Goal: Information Seeking & Learning: Learn about a topic

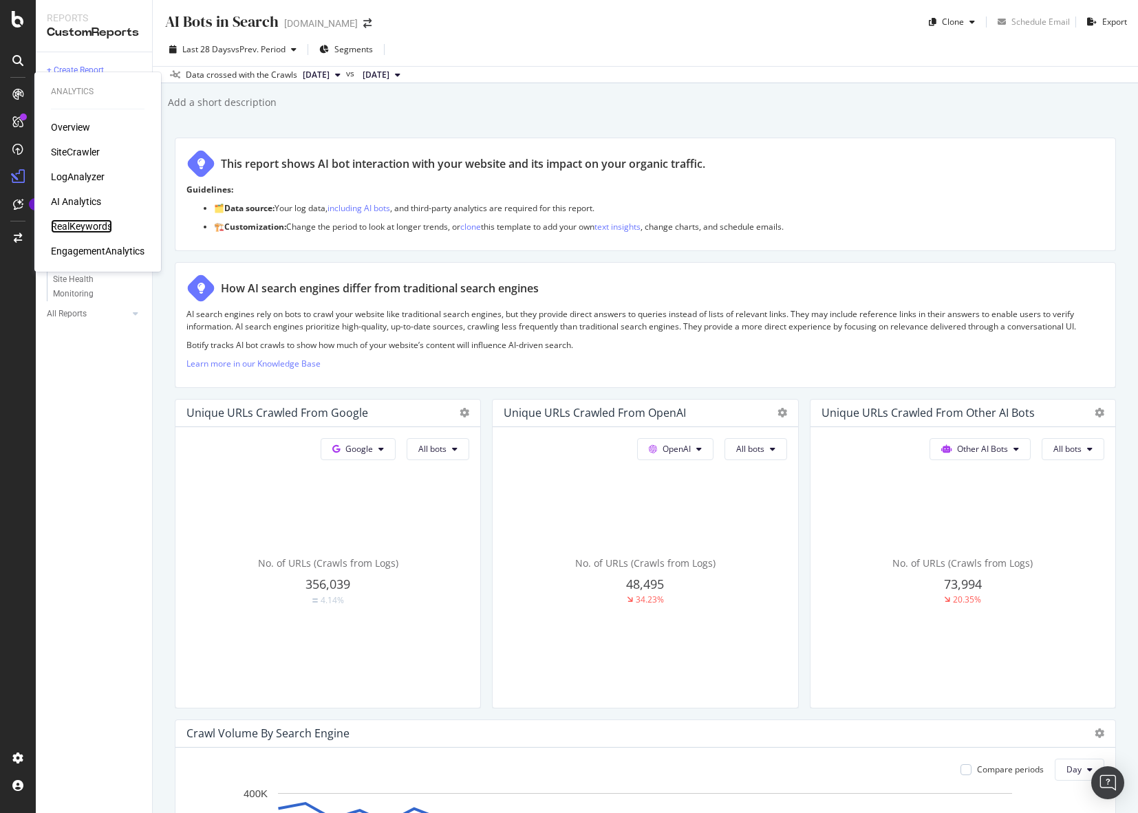
click at [92, 223] on div "RealKeywords" at bounding box center [81, 226] width 61 height 14
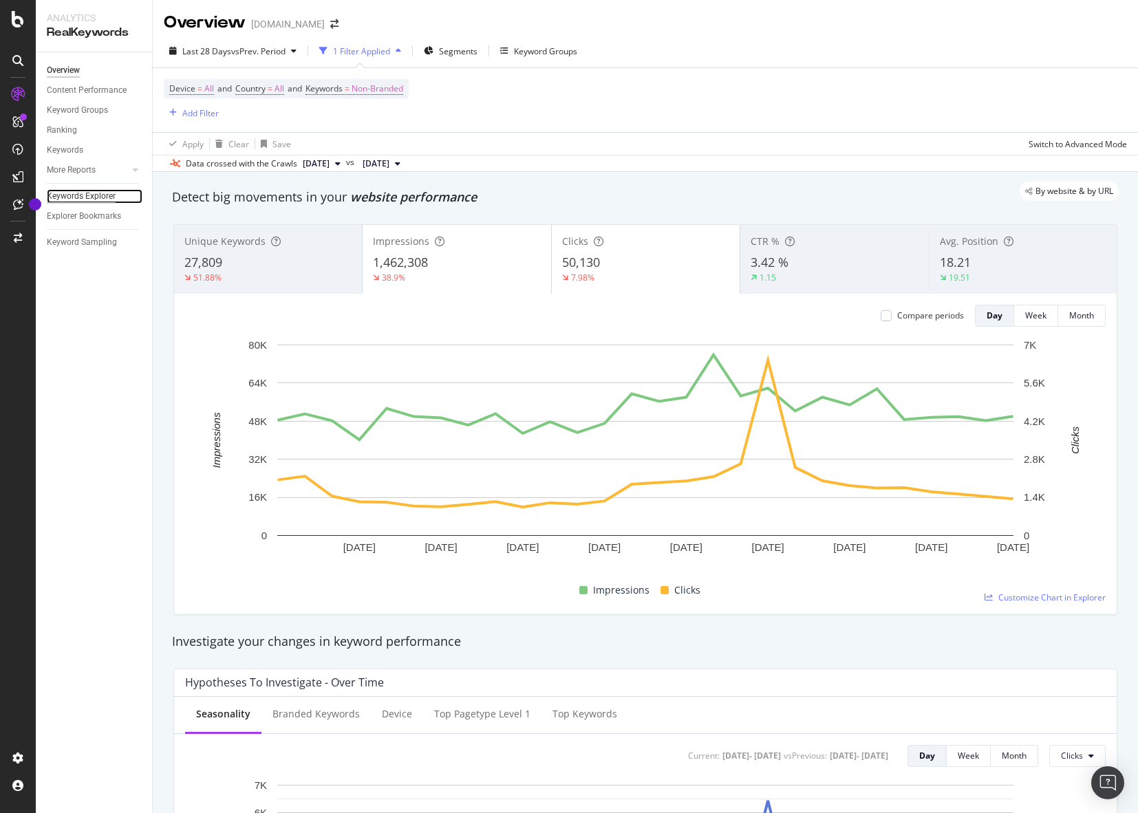
click at [110, 196] on div "Keywords Explorer" at bounding box center [81, 196] width 69 height 14
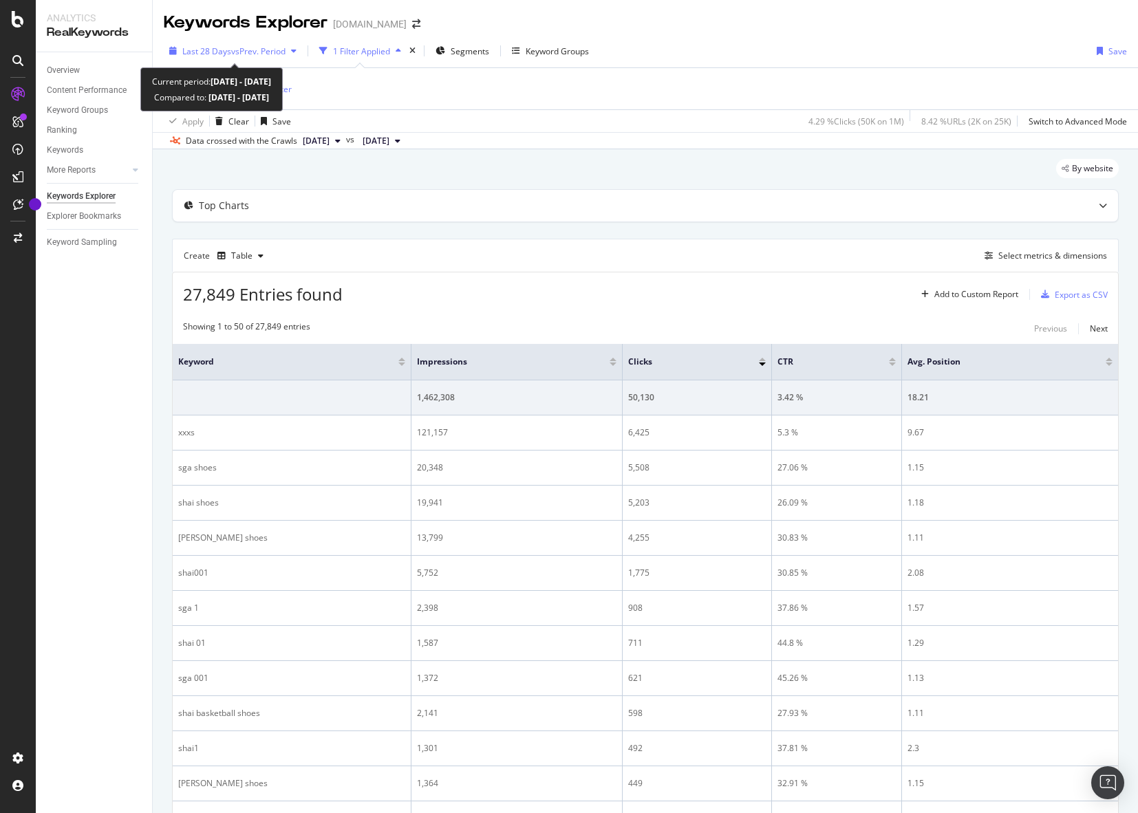
click at [257, 40] on button "Last 28 Days vs Prev. Period" at bounding box center [233, 51] width 138 height 22
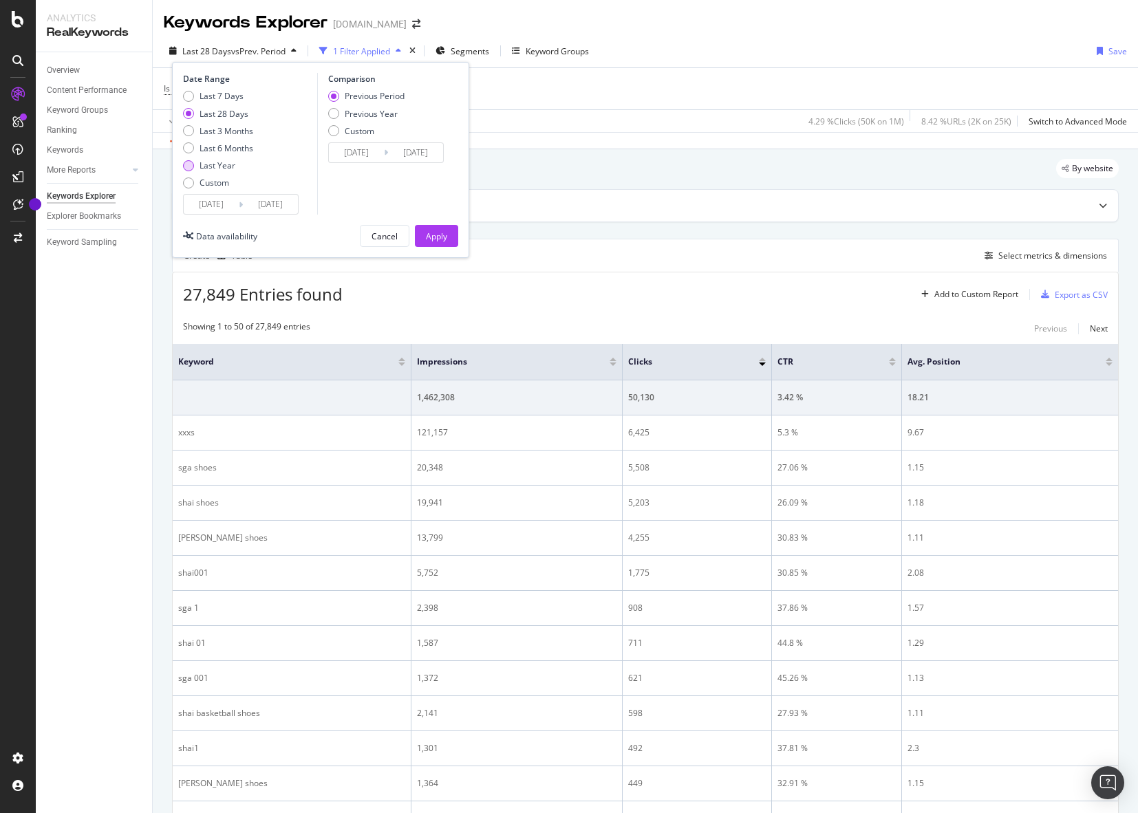
click at [233, 160] on div "Last Year" at bounding box center [218, 166] width 36 height 12
type input "2024/10/12"
click at [232, 116] on div "Last 28 Days" at bounding box center [224, 114] width 49 height 12
type input "2025/09/14"
type input "2025/08/17"
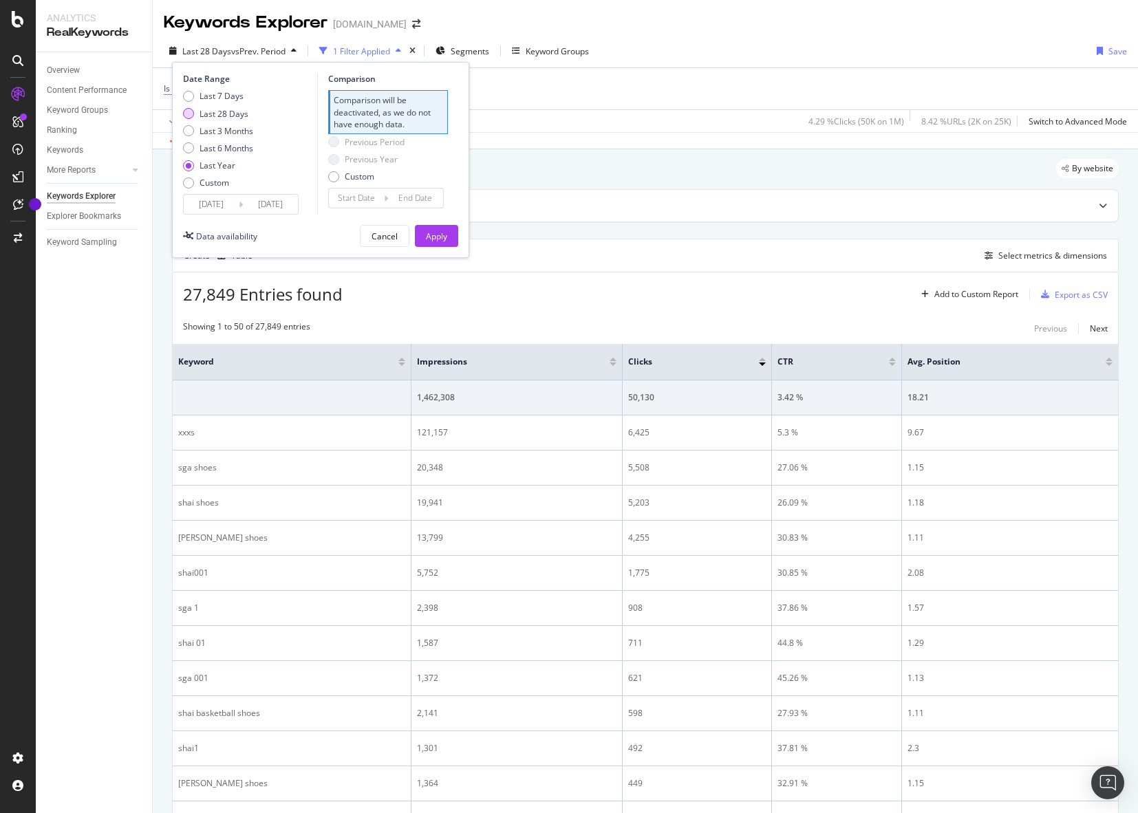
type input "2025/09/13"
click at [449, 239] on button "Apply" at bounding box center [436, 236] width 43 height 22
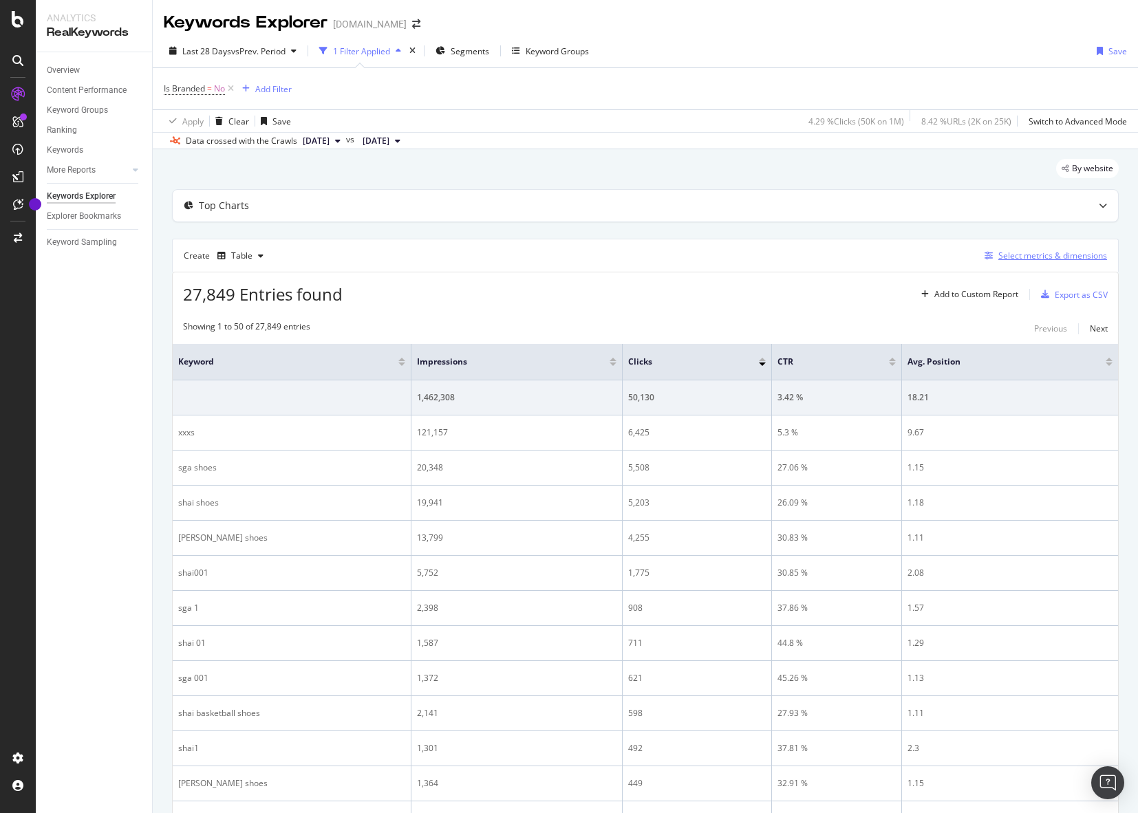
click at [1067, 254] on div "Select metrics & dimensions" at bounding box center [1052, 256] width 109 height 12
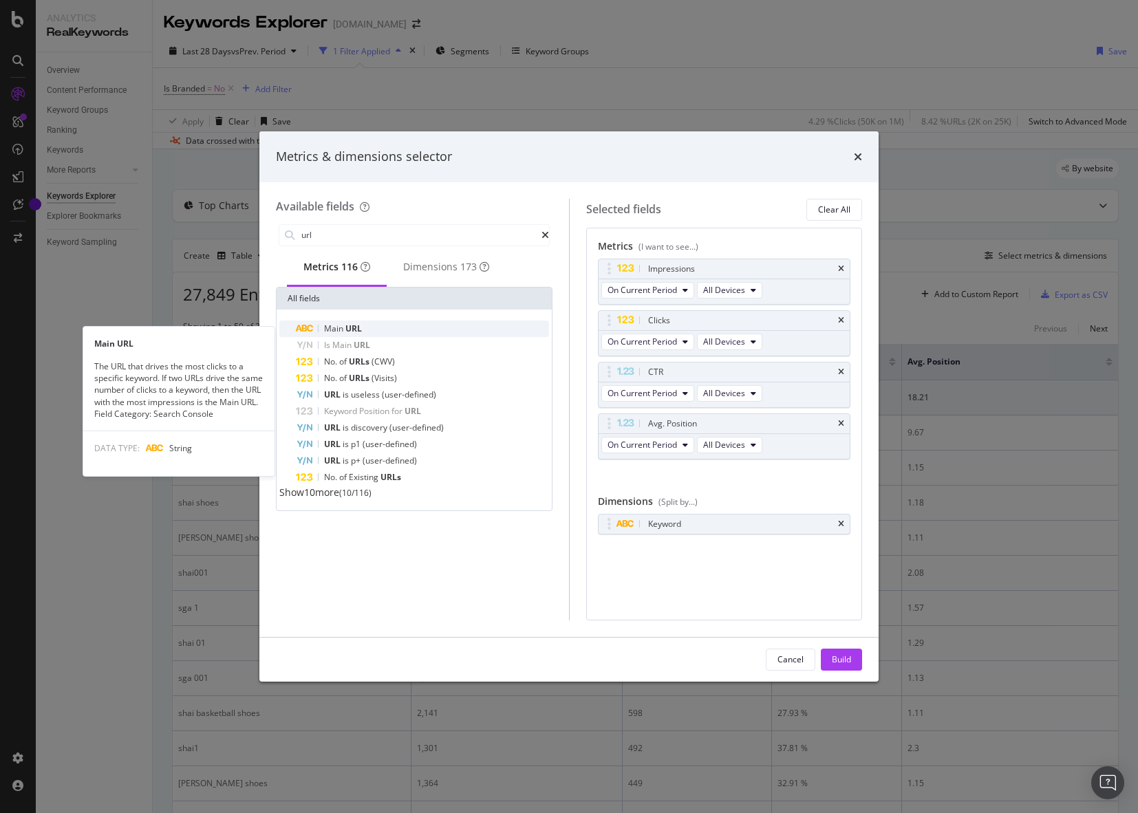
type input "url"
click at [383, 335] on div "Main URL" at bounding box center [422, 329] width 253 height 17
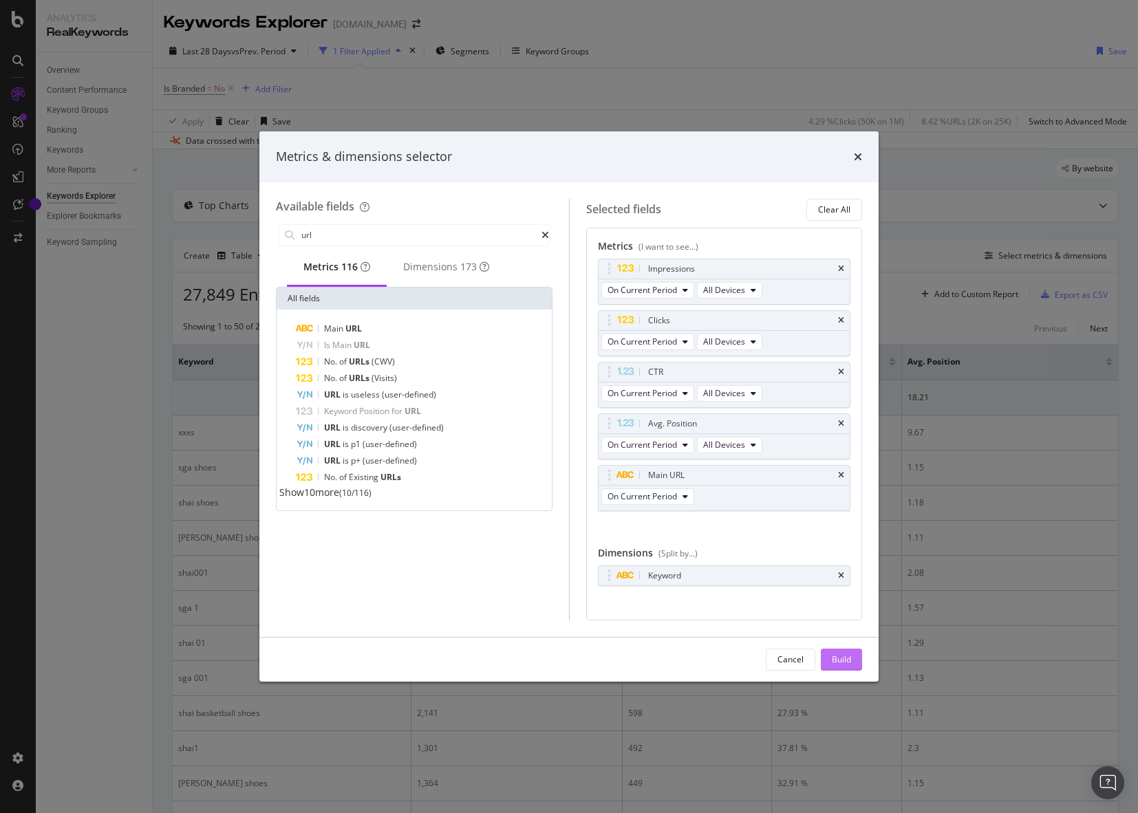
click at [828, 663] on button "Build" at bounding box center [841, 660] width 41 height 22
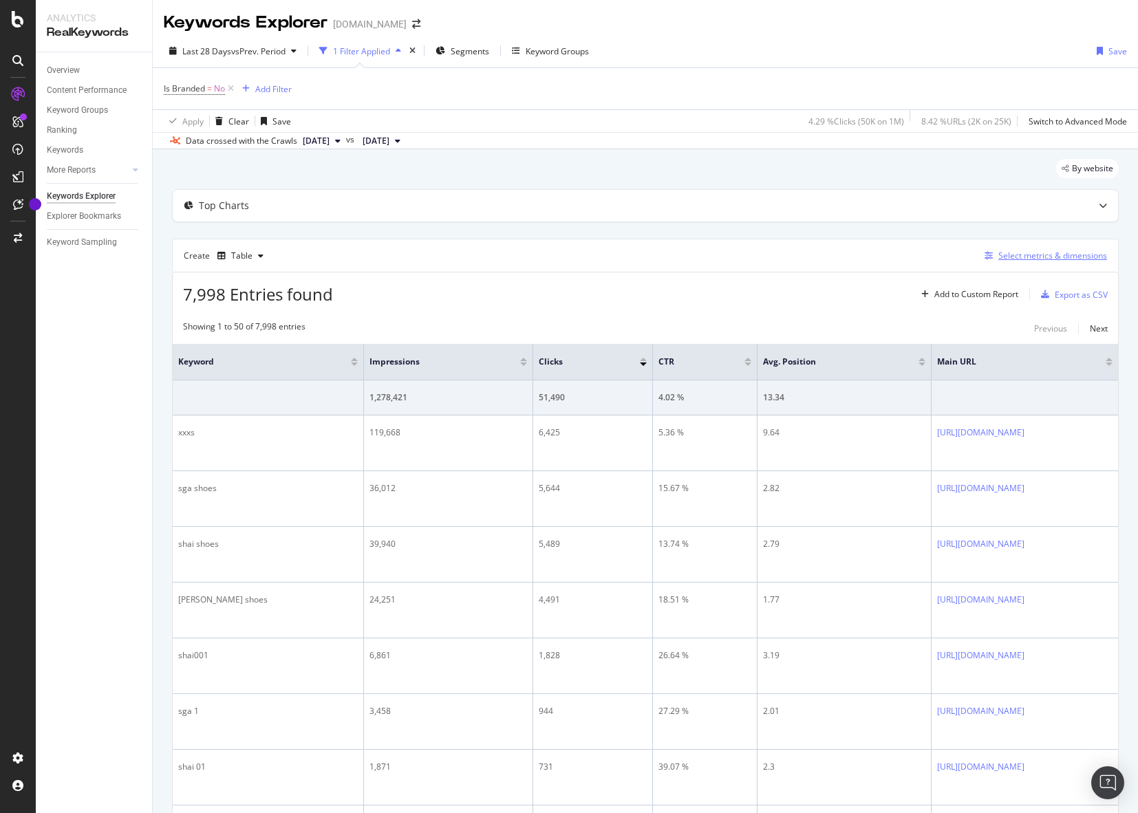
click at [1070, 251] on div "Select metrics & dimensions" at bounding box center [1052, 256] width 109 height 12
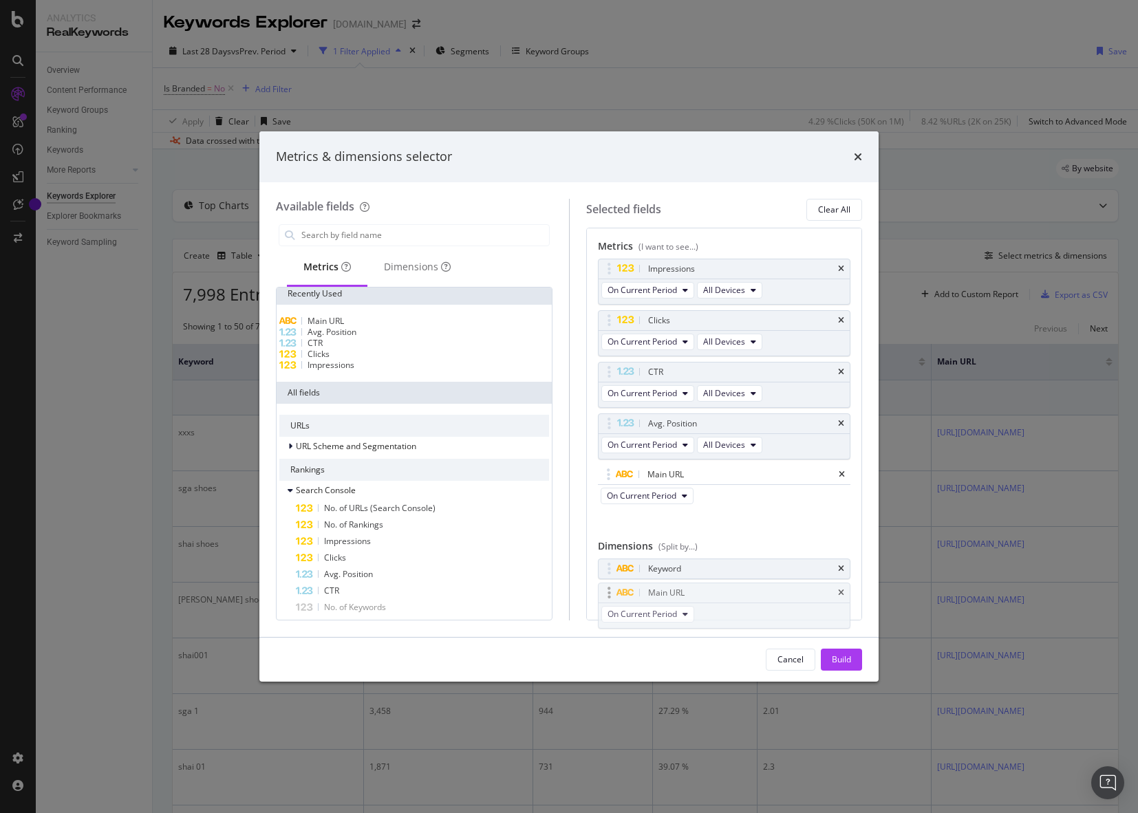
scroll to position [12, 0]
drag, startPoint x: 736, startPoint y: 466, endPoint x: 737, endPoint y: 565, distance: 98.4
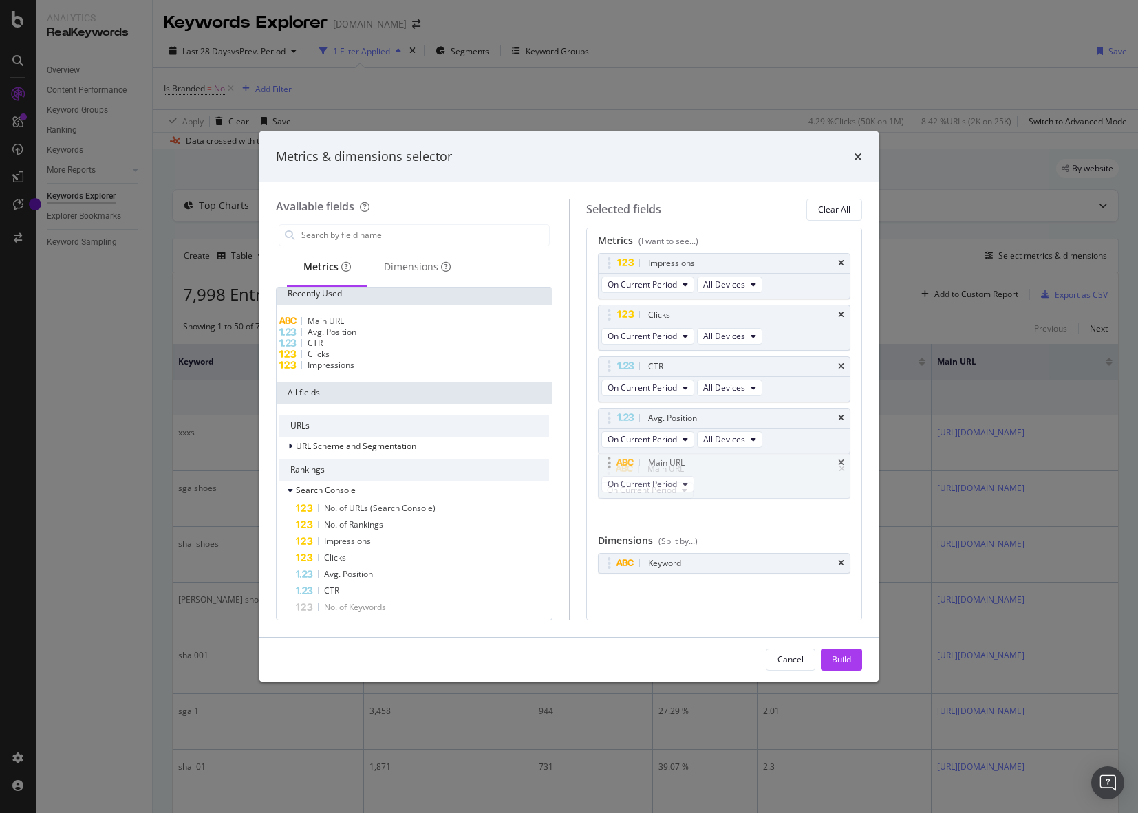
click at [737, 565] on body "Analytics RealKeywords Overview Content Performance Keyword Groups Ranking Keyw…" at bounding box center [569, 406] width 1138 height 813
click at [841, 562] on icon "times" at bounding box center [841, 563] width 6 height 8
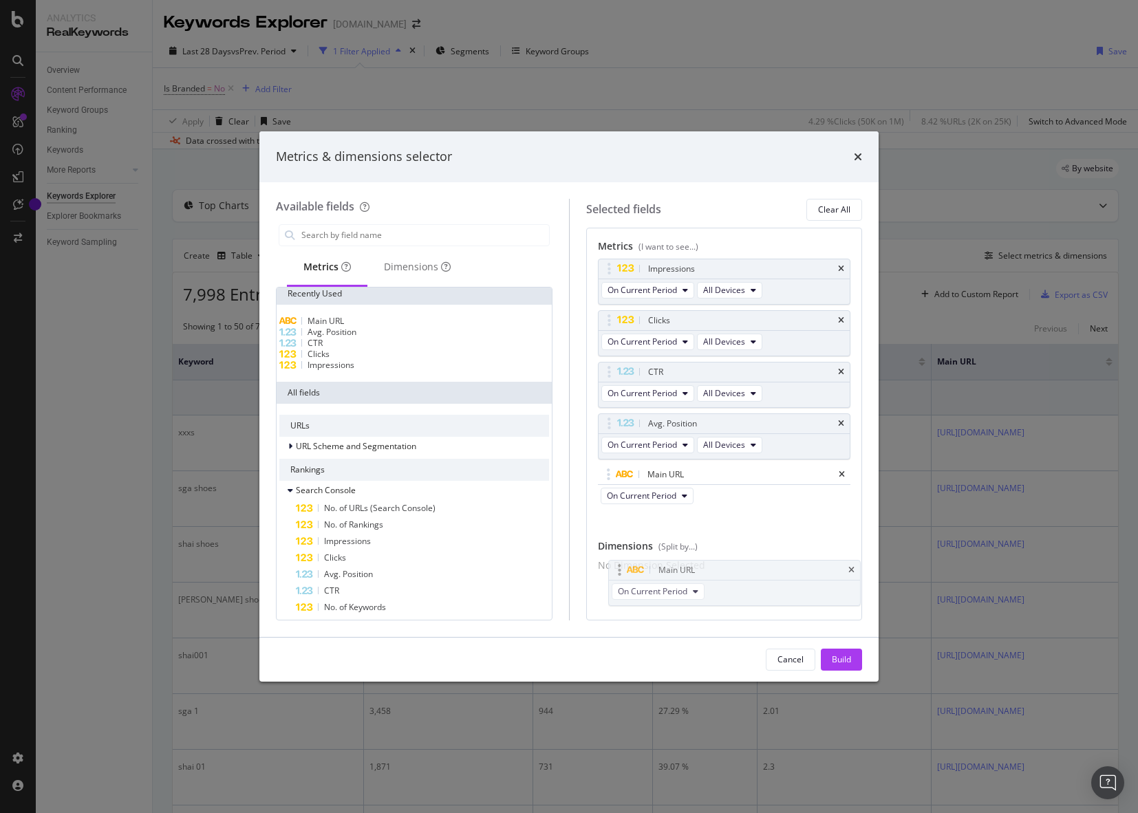
drag, startPoint x: 678, startPoint y: 476, endPoint x: 689, endPoint y: 566, distance: 90.0
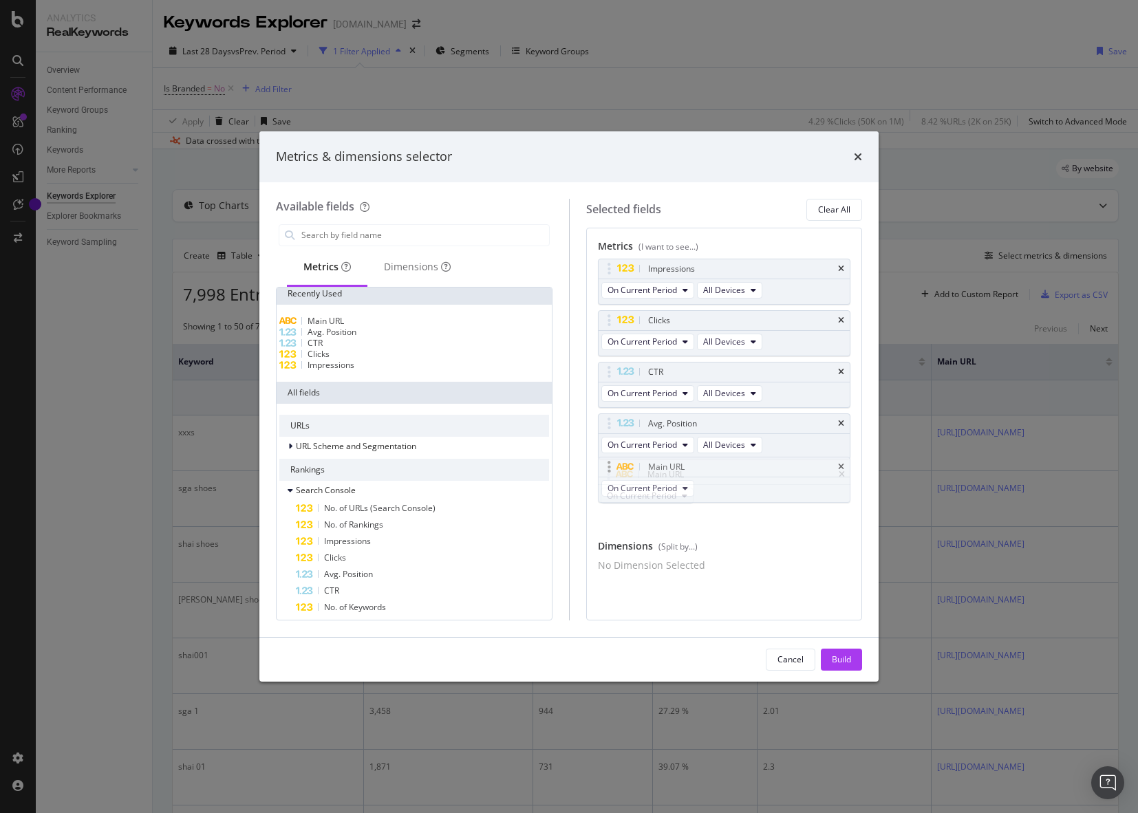
click at [689, 566] on body "Analytics RealKeywords Overview Content Performance Keyword Groups Ranking Keyw…" at bounding box center [569, 406] width 1138 height 813
click at [835, 466] on div "Main URL" at bounding box center [725, 475] width 252 height 19
click at [843, 471] on icon "times" at bounding box center [841, 475] width 6 height 8
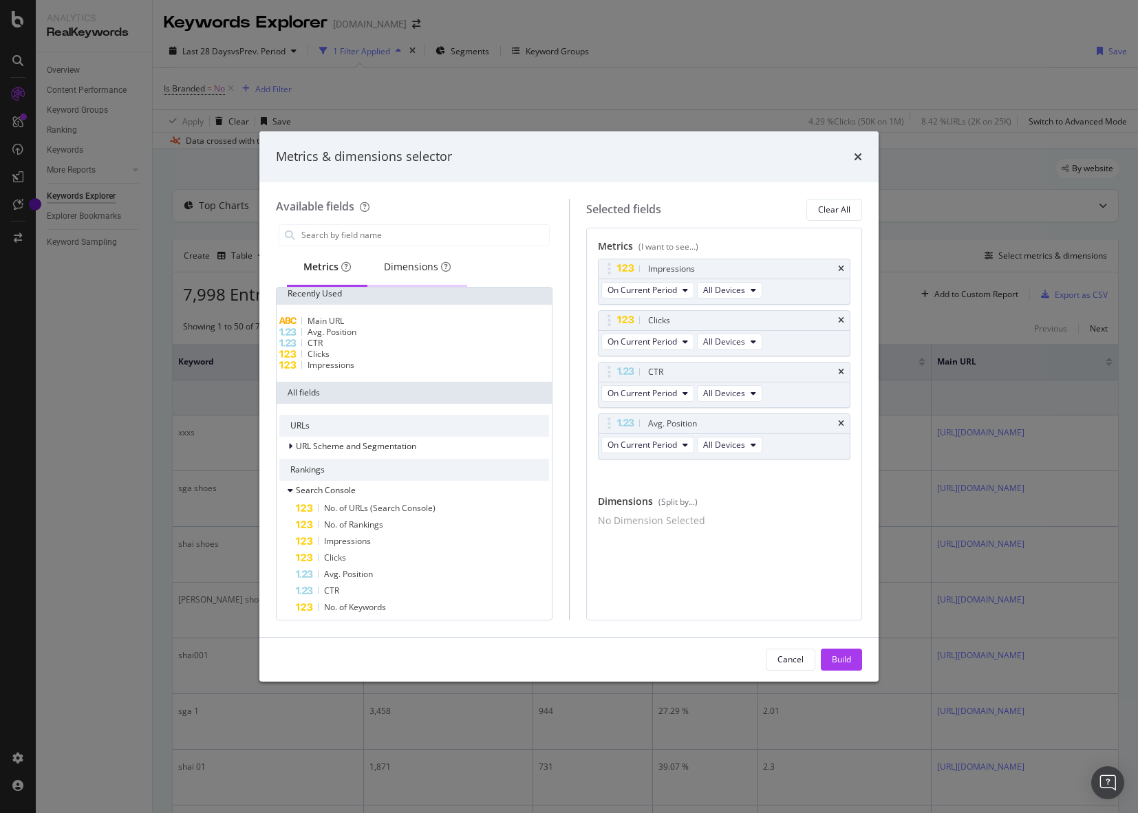
scroll to position [0, 0]
click at [357, 226] on input "modal" at bounding box center [424, 235] width 249 height 21
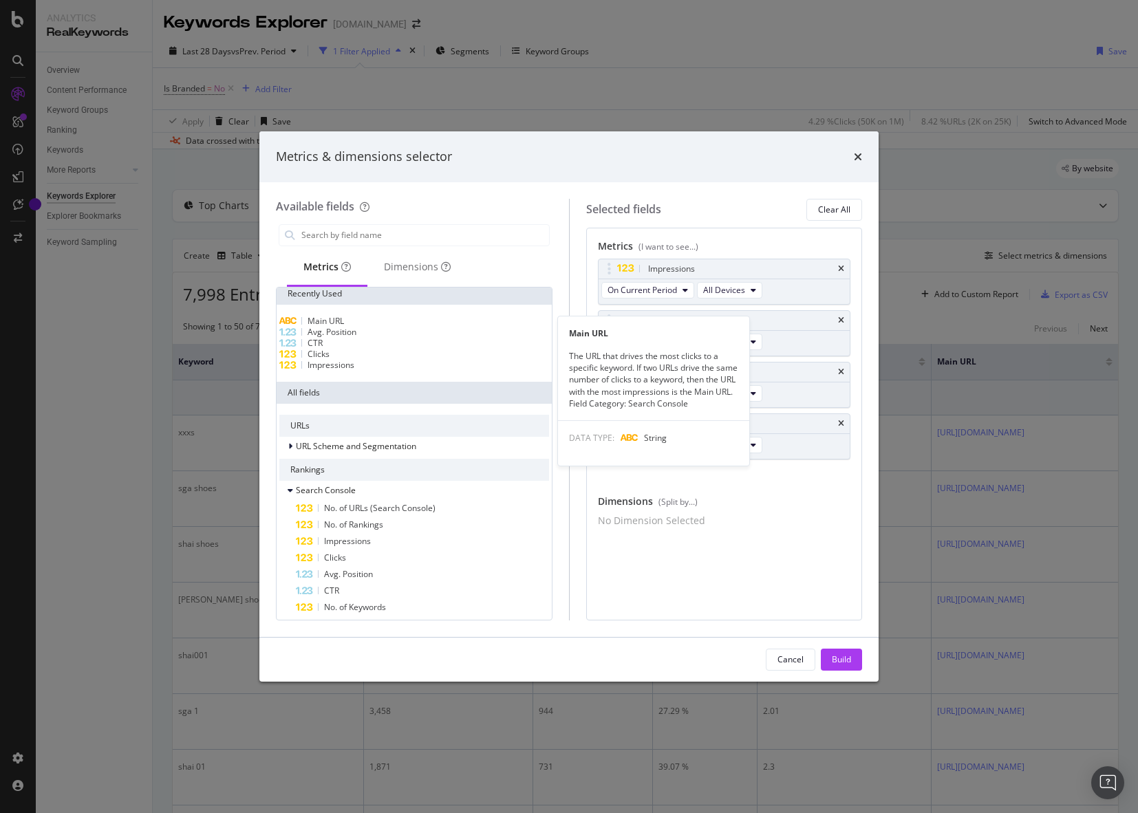
click at [342, 320] on span "Main URL" at bounding box center [326, 321] width 36 height 12
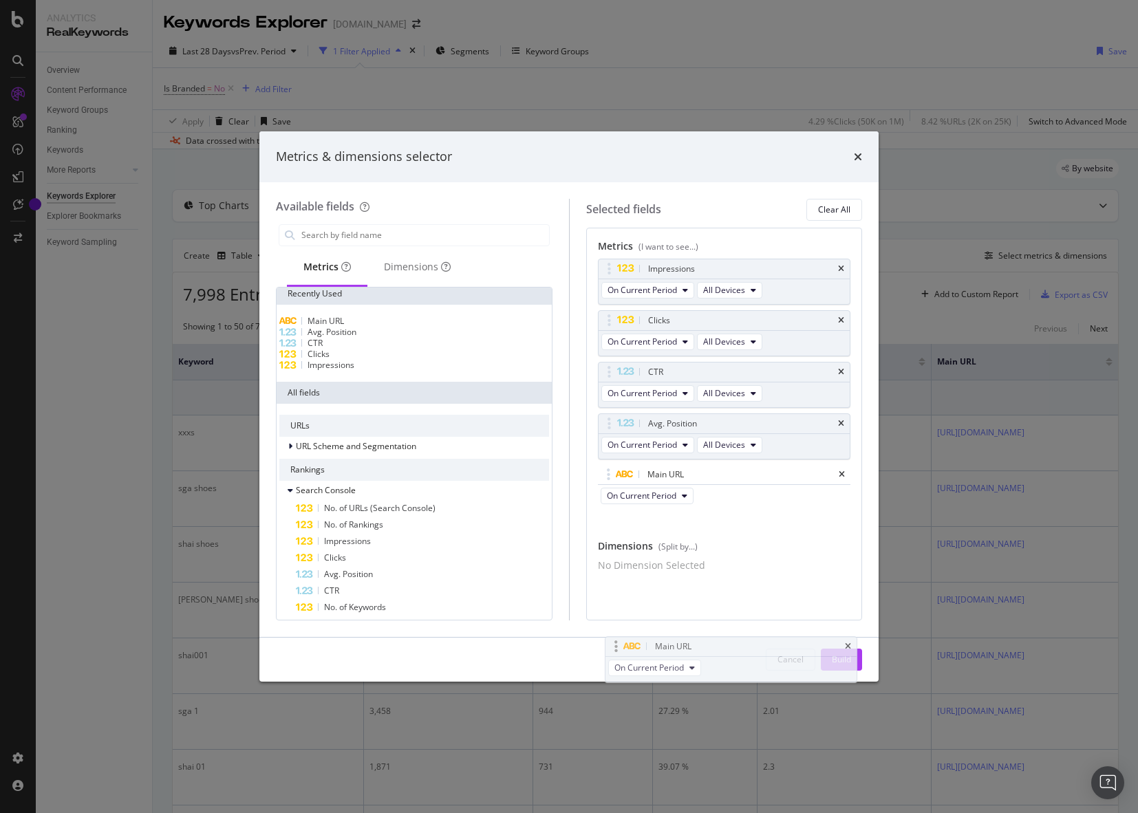
scroll to position [8, 0]
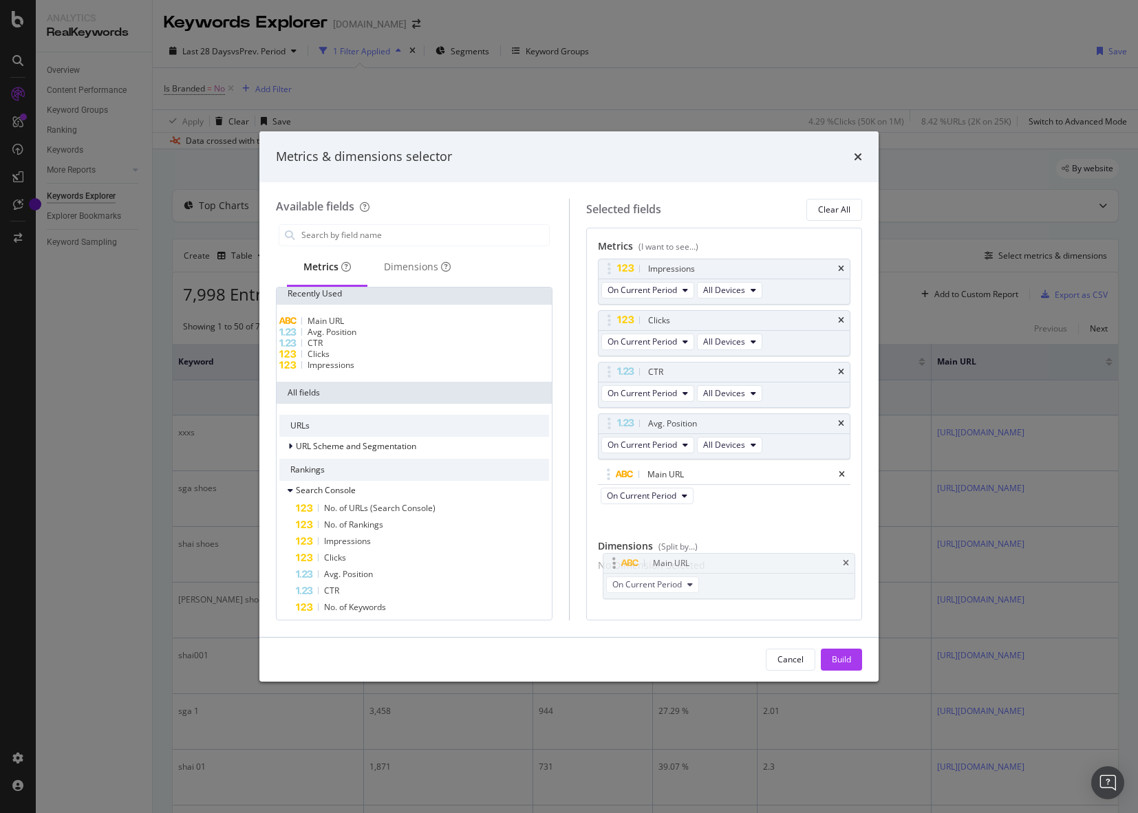
drag, startPoint x: 611, startPoint y: 473, endPoint x: 608, endPoint y: 567, distance: 93.6
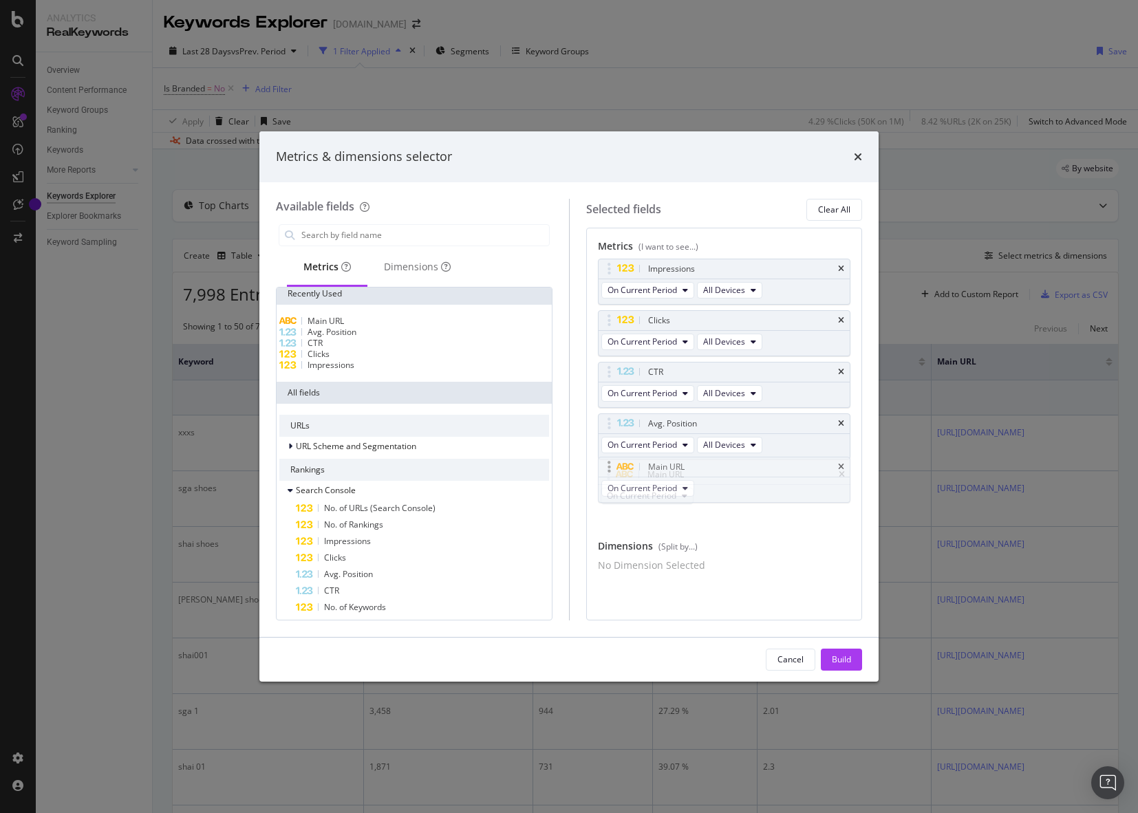
click at [608, 567] on body "Analytics RealKeywords Overview Content Performance Keyword Groups Ranking Keyw…" at bounding box center [569, 406] width 1138 height 813
click at [670, 566] on div "No Dimension Selected" at bounding box center [724, 573] width 253 height 14
click at [705, 566] on div "No Dimension Selected" at bounding box center [651, 573] width 107 height 14
click at [738, 464] on body "Analytics RealKeywords Overview Content Performance Keyword Groups Ranking Keyw…" at bounding box center [569, 406] width 1138 height 813
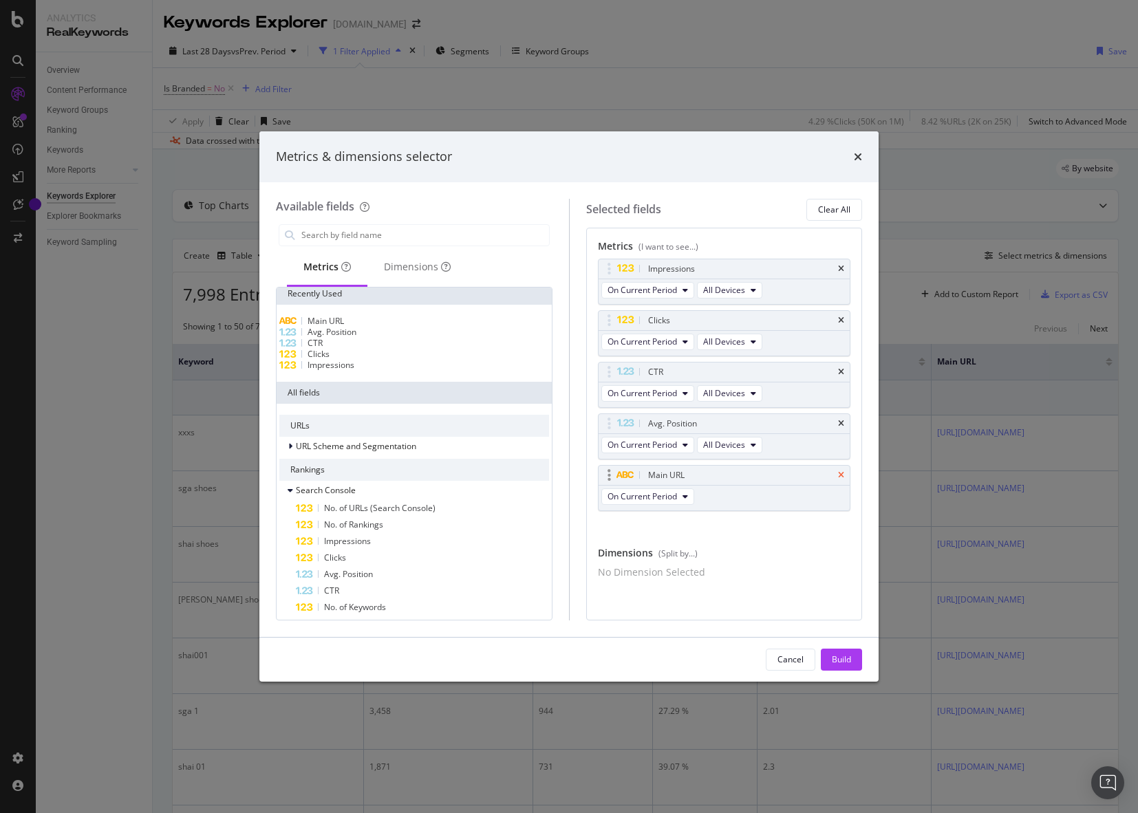
click at [841, 471] on icon "times" at bounding box center [841, 475] width 6 height 8
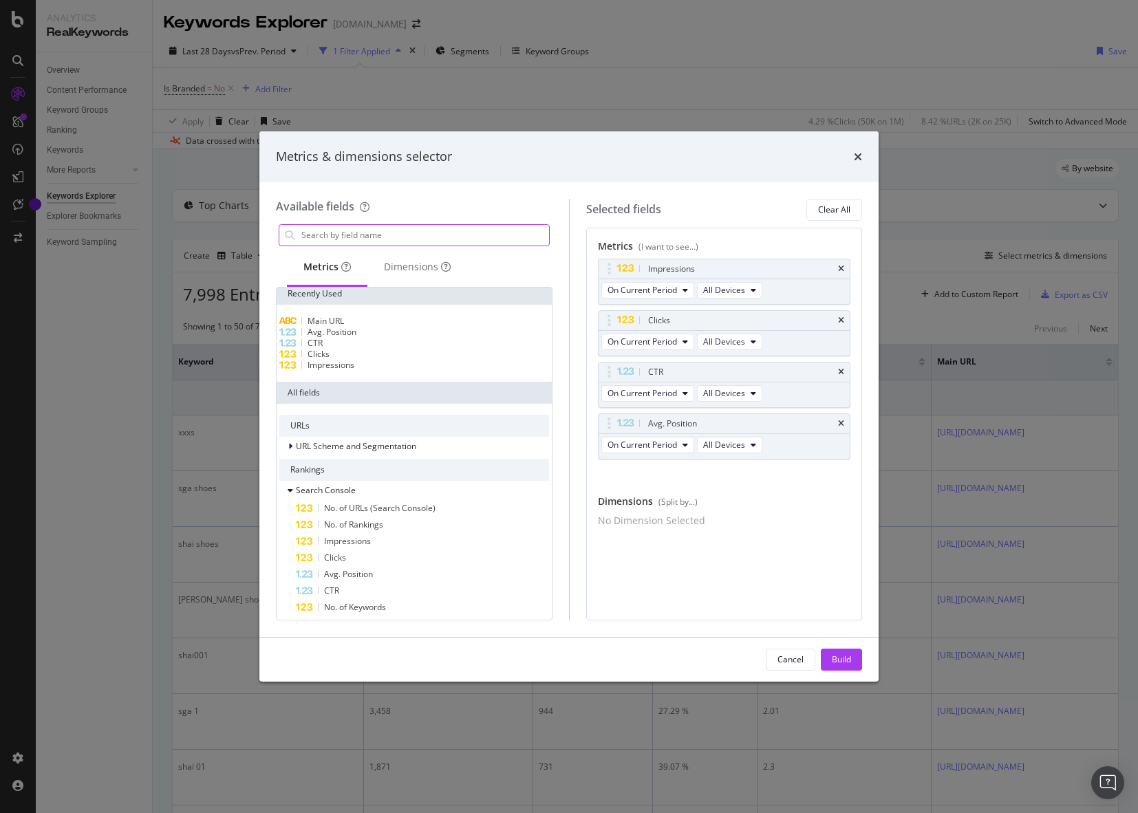
scroll to position [0, 0]
click at [404, 264] on div "Dimensions" at bounding box center [417, 267] width 67 height 14
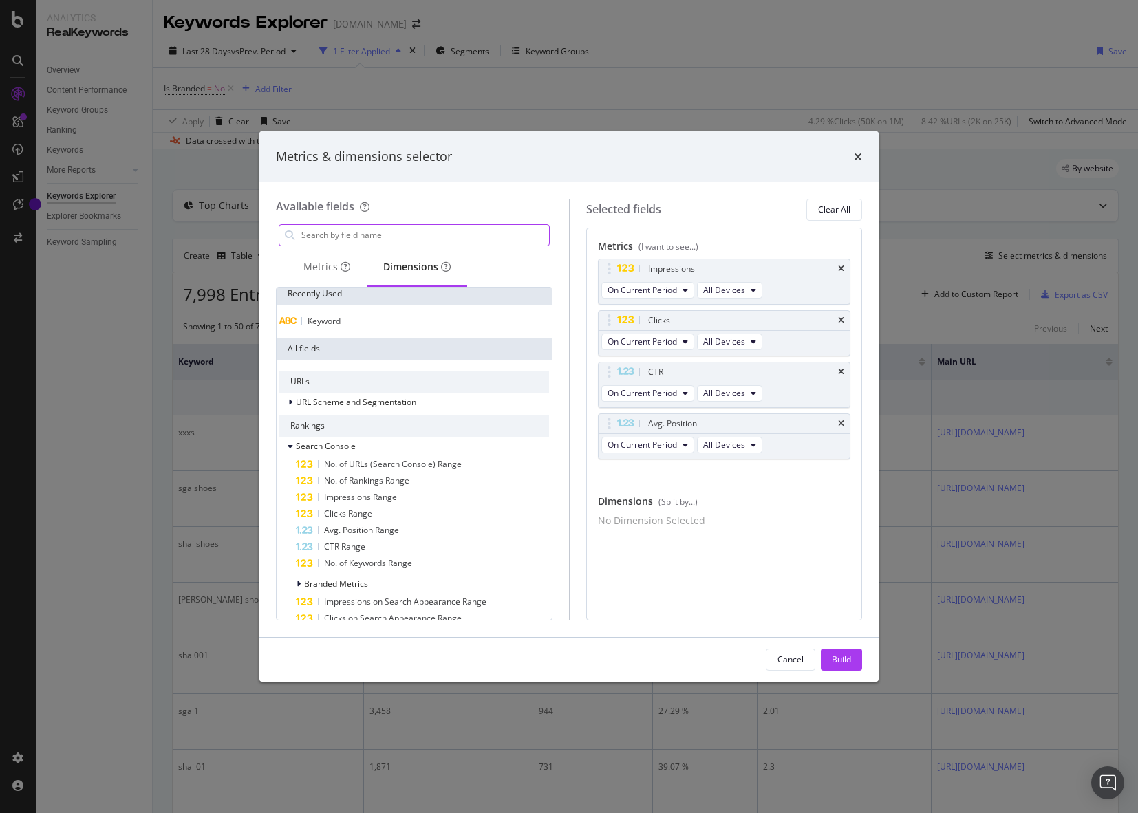
click at [355, 230] on input "modal" at bounding box center [424, 235] width 249 height 21
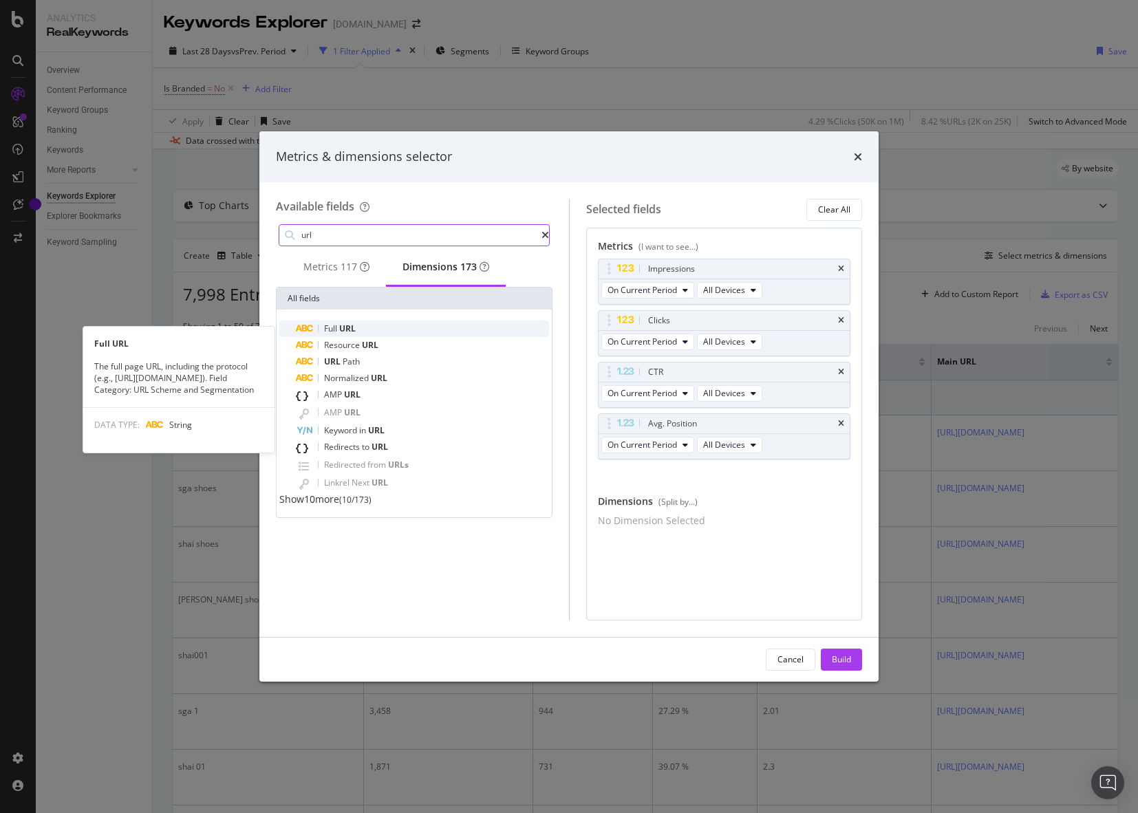
type input "url"
drag, startPoint x: 342, startPoint y: 334, endPoint x: 375, endPoint y: 338, distance: 33.3
click at [375, 337] on div "Full URL" at bounding box center [422, 329] width 253 height 17
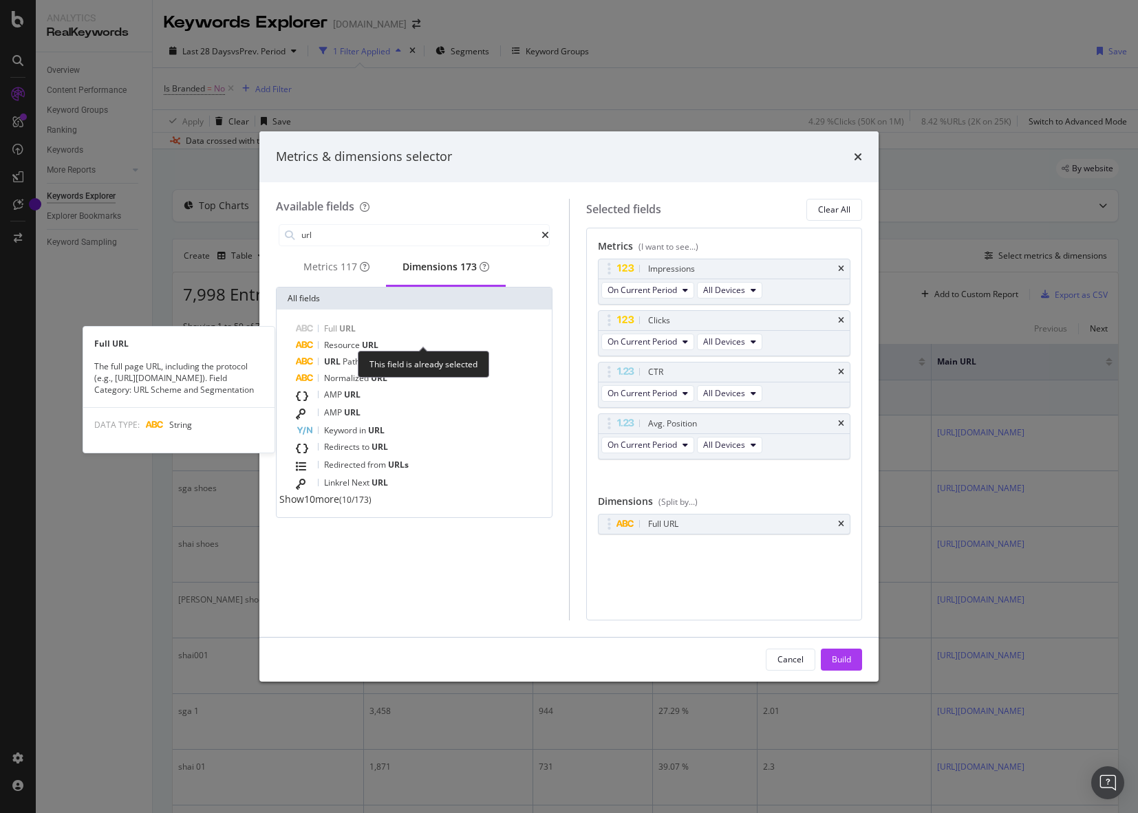
click at [375, 337] on div "Full URL" at bounding box center [422, 329] width 253 height 17
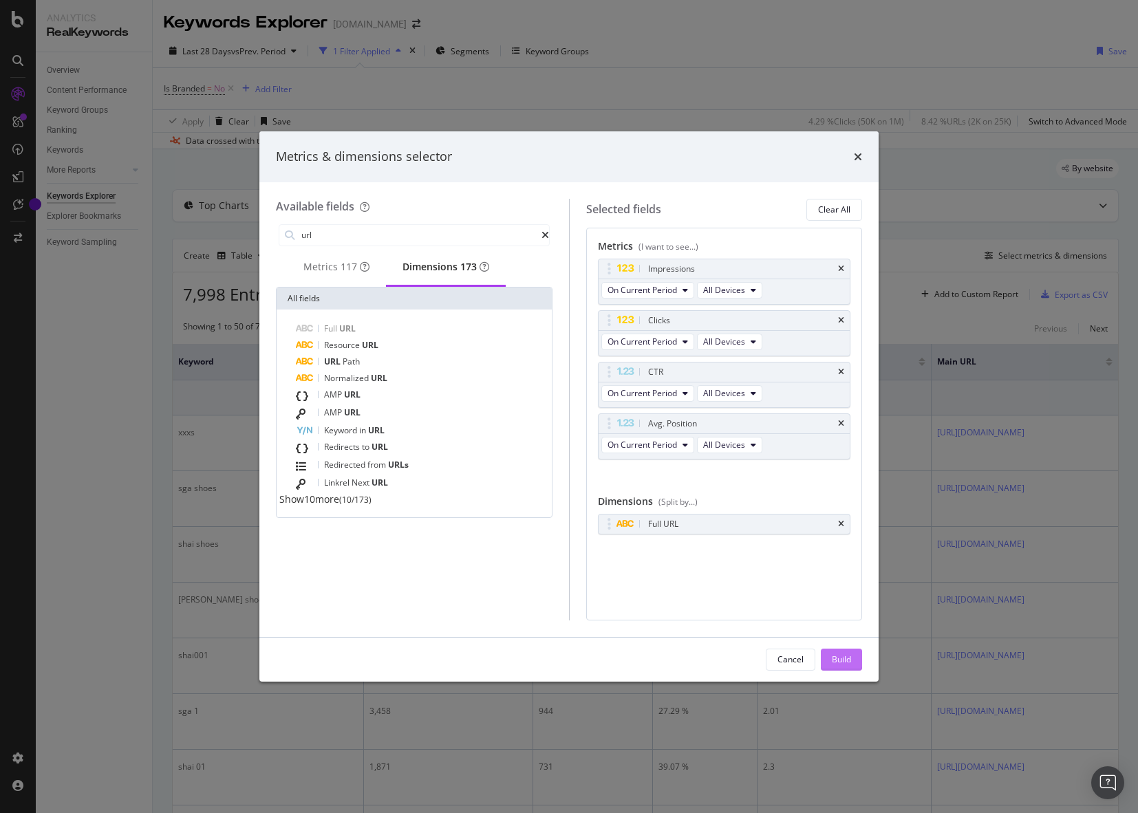
click at [849, 658] on div "Build" at bounding box center [841, 660] width 19 height 12
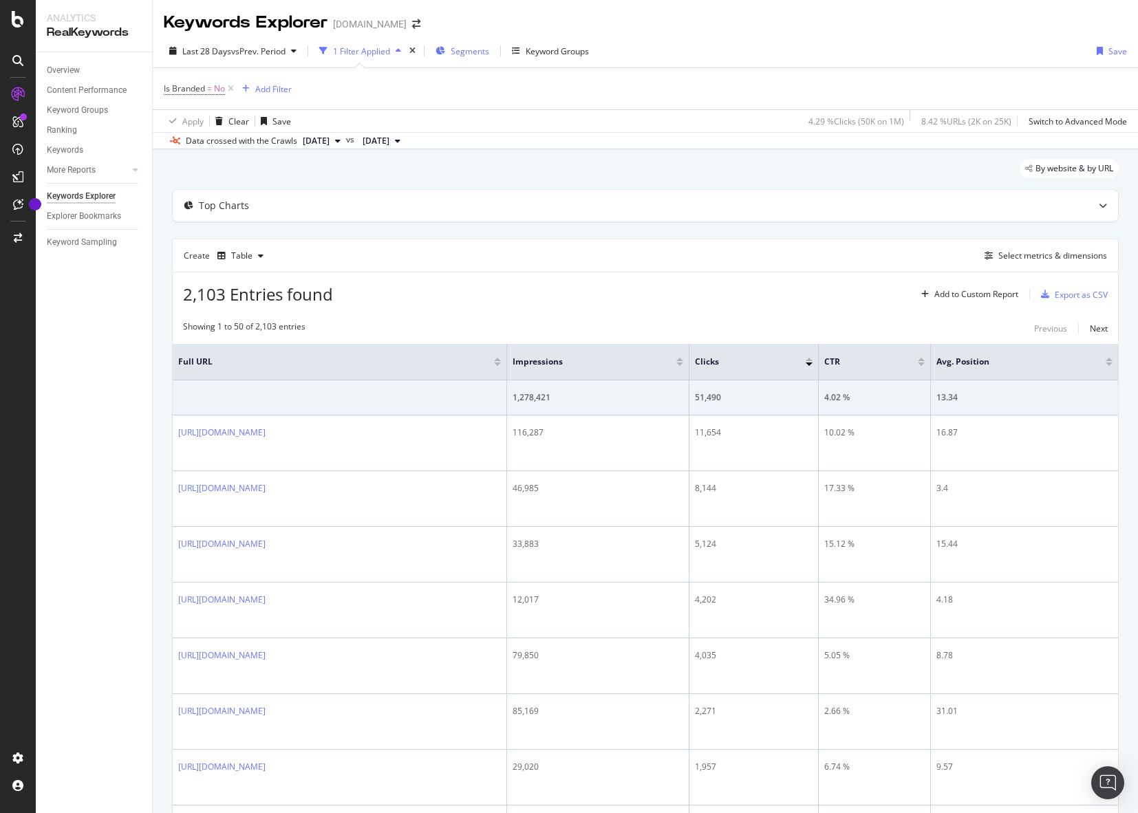
click at [466, 48] on span "Segments" at bounding box center [470, 51] width 39 height 12
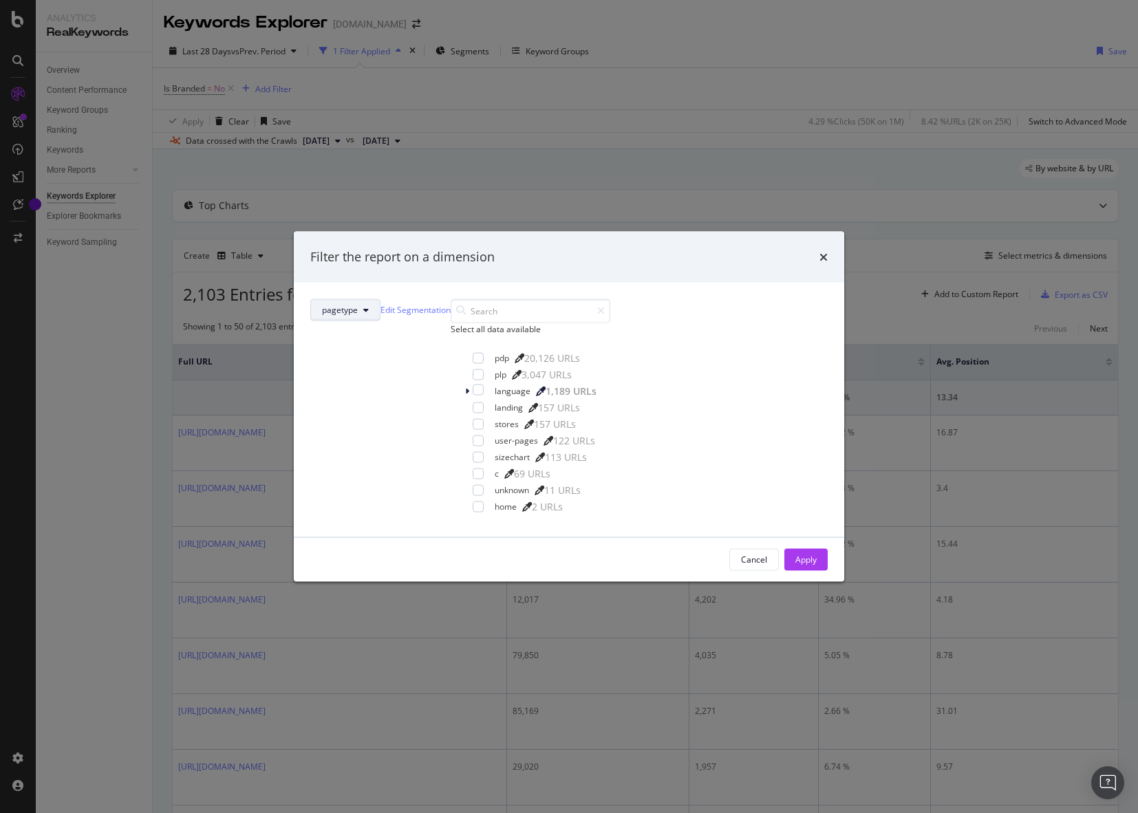
click at [497, 282] on div "pagetype Edit Segmentation Select all data available pdp 20,126 URLs plp 3,047 …" at bounding box center [569, 409] width 550 height 255
click at [380, 299] on button "pagetype" at bounding box center [345, 310] width 70 height 22
click at [492, 406] on div "new-pages" at bounding box center [490, 417] width 111 height 25
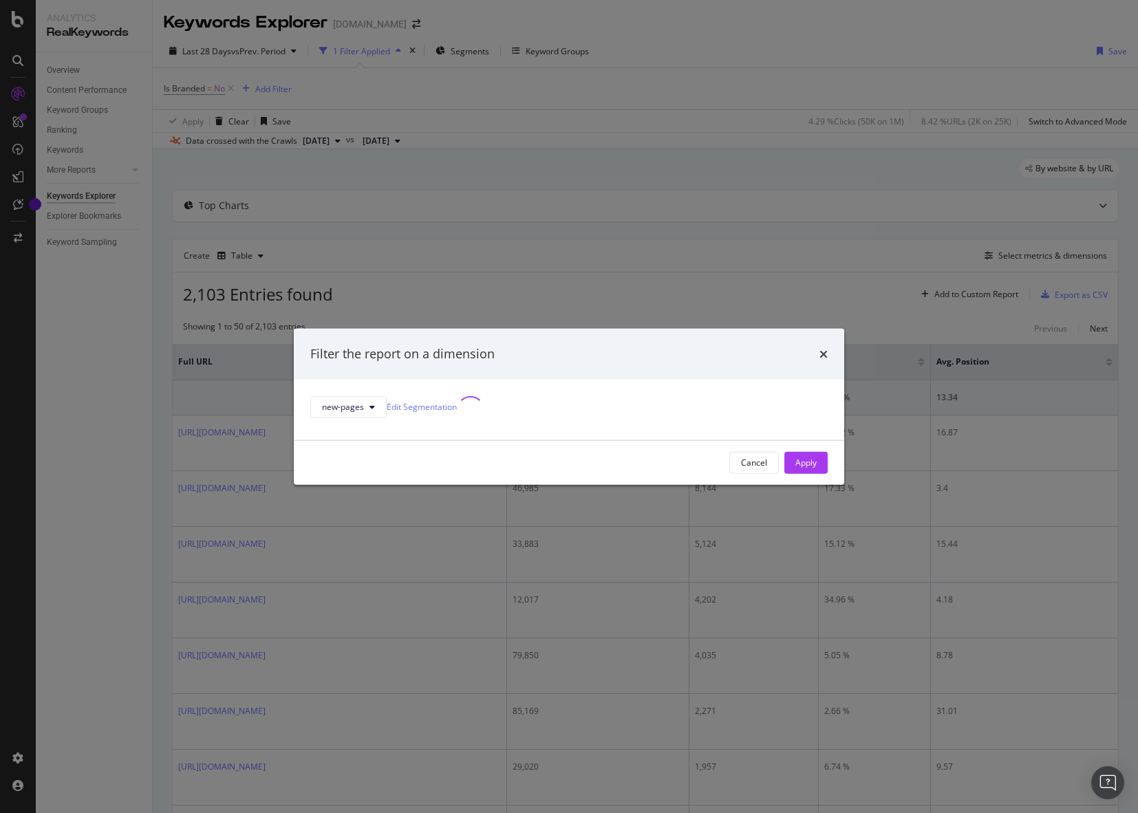
click at [483, 379] on div "new-pages Edit Segmentation" at bounding box center [569, 409] width 550 height 61
click at [483, 396] on div "modal" at bounding box center [471, 410] width 28 height 28
click at [364, 401] on span "new-pages" at bounding box center [343, 407] width 42 height 12
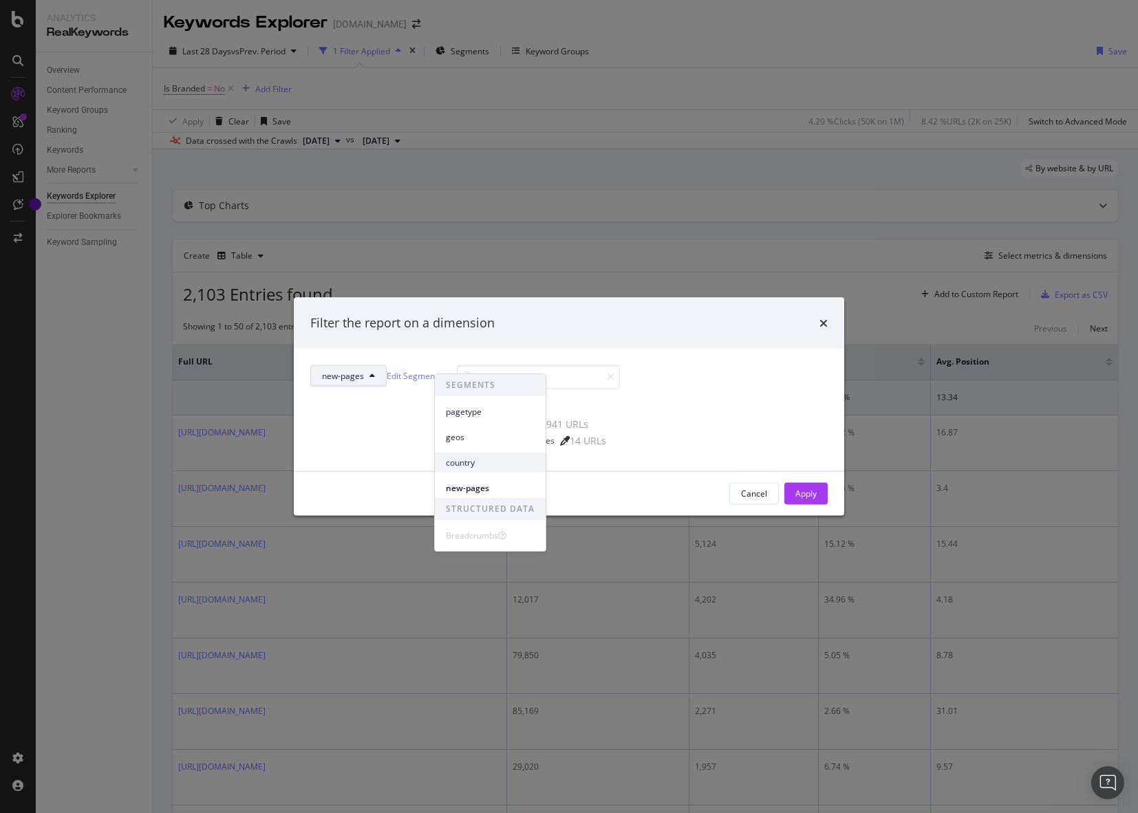
click at [479, 463] on span "country" at bounding box center [490, 463] width 89 height 12
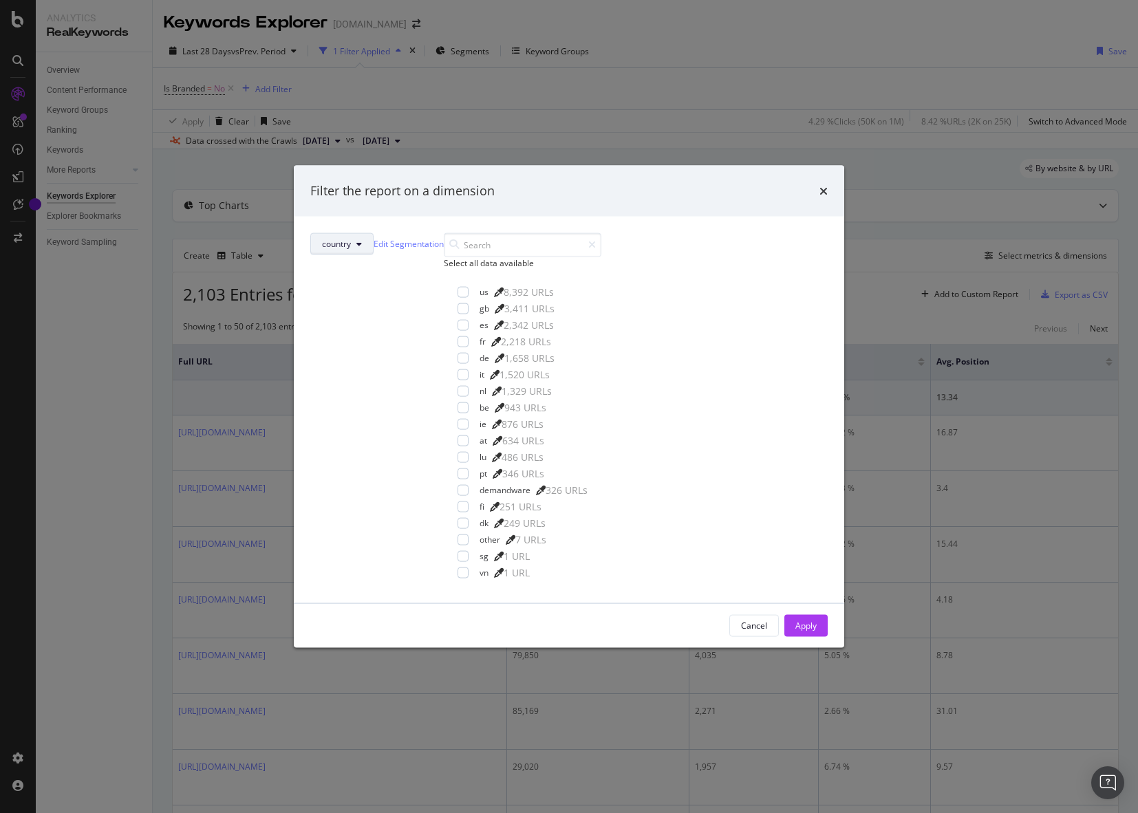
click at [374, 240] on button "country" at bounding box center [341, 244] width 63 height 22
click at [484, 329] on span "geos" at bounding box center [490, 325] width 89 height 12
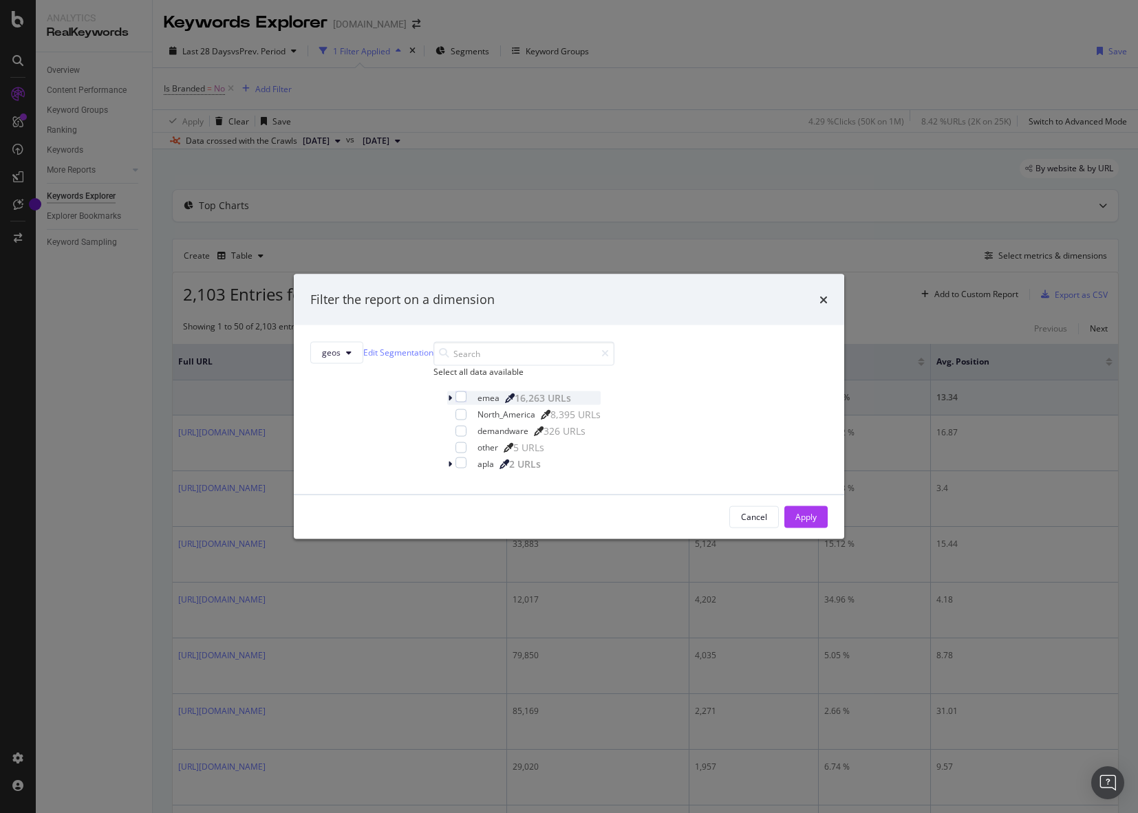
click at [448, 402] on icon "modal" at bounding box center [450, 398] width 4 height 8
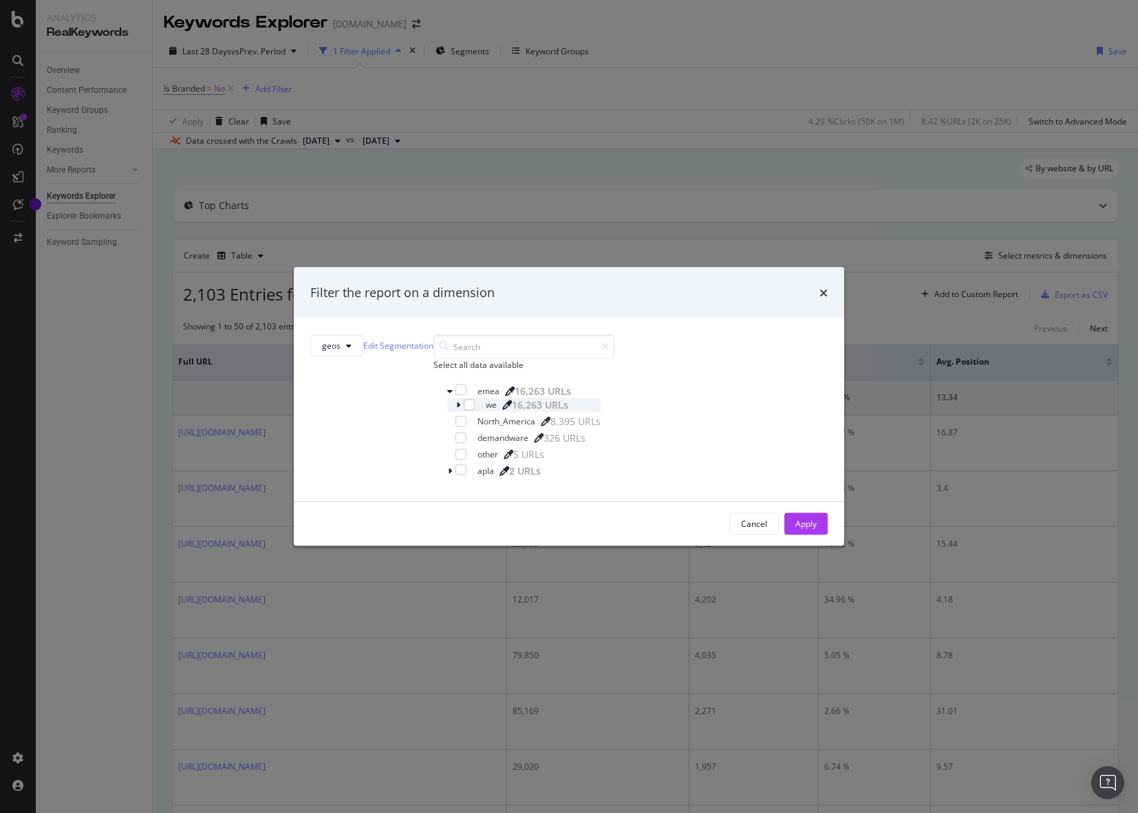
click at [456, 409] on icon "modal" at bounding box center [458, 404] width 4 height 8
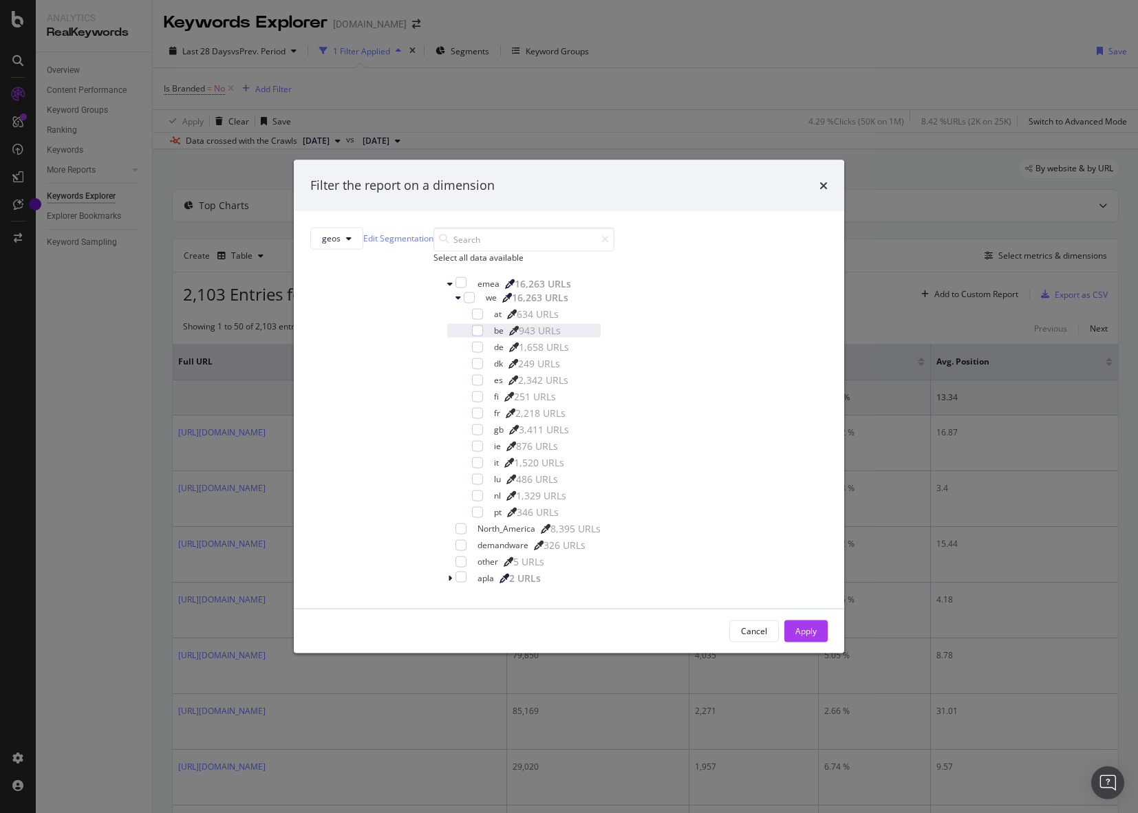
scroll to position [43, 0]
click at [464, 387] on div "modal" at bounding box center [468, 380] width 8 height 14
click at [475, 383] on icon "modal" at bounding box center [478, 379] width 6 height 7
click at [472, 435] on div "modal" at bounding box center [477, 429] width 11 height 11
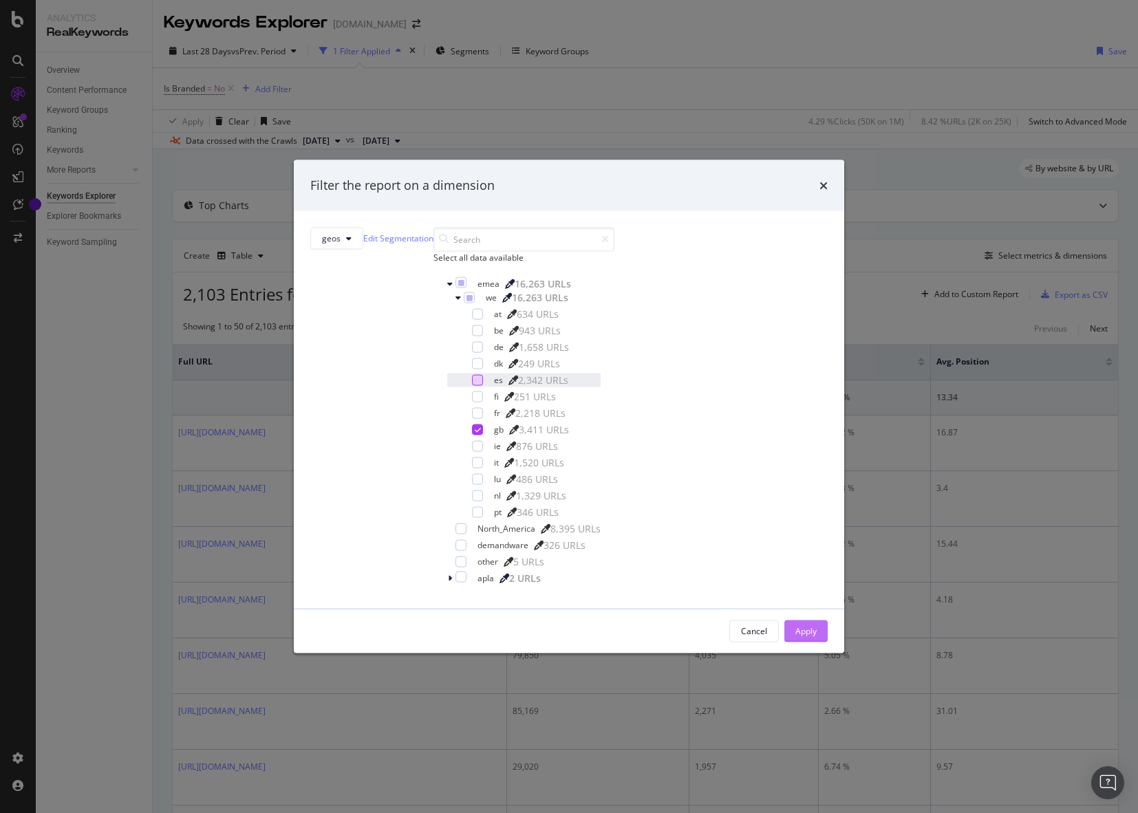
click at [795, 625] on div "Apply" at bounding box center [805, 631] width 21 height 12
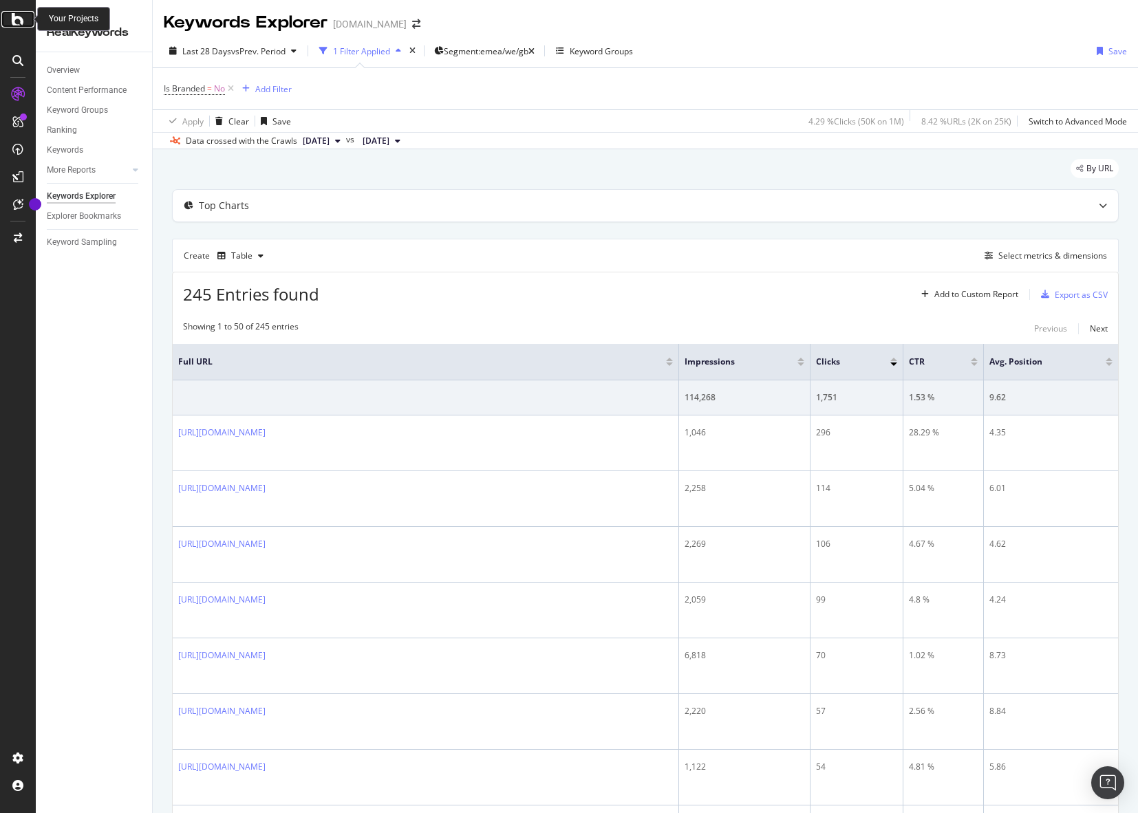
click at [14, 17] on icon at bounding box center [18, 19] width 12 height 17
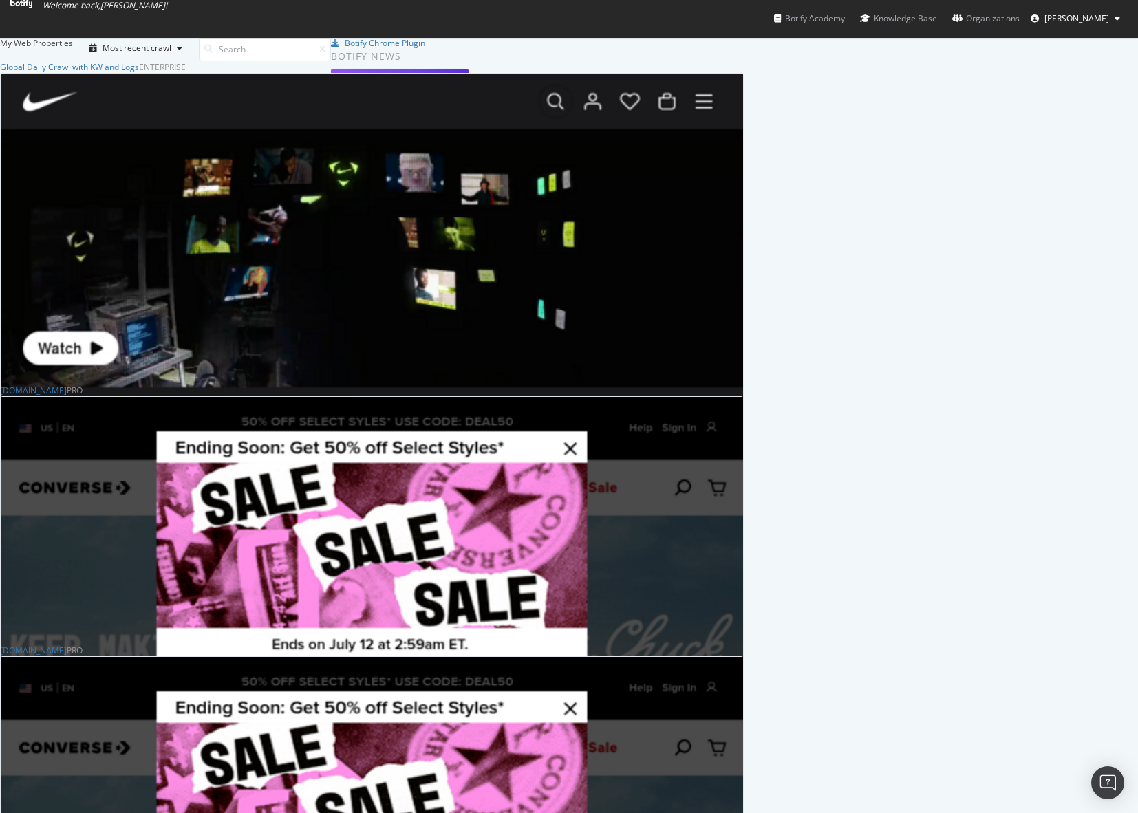
click at [65, 813] on div "RealKeywords" at bounding box center [33, 824] width 65 height 14
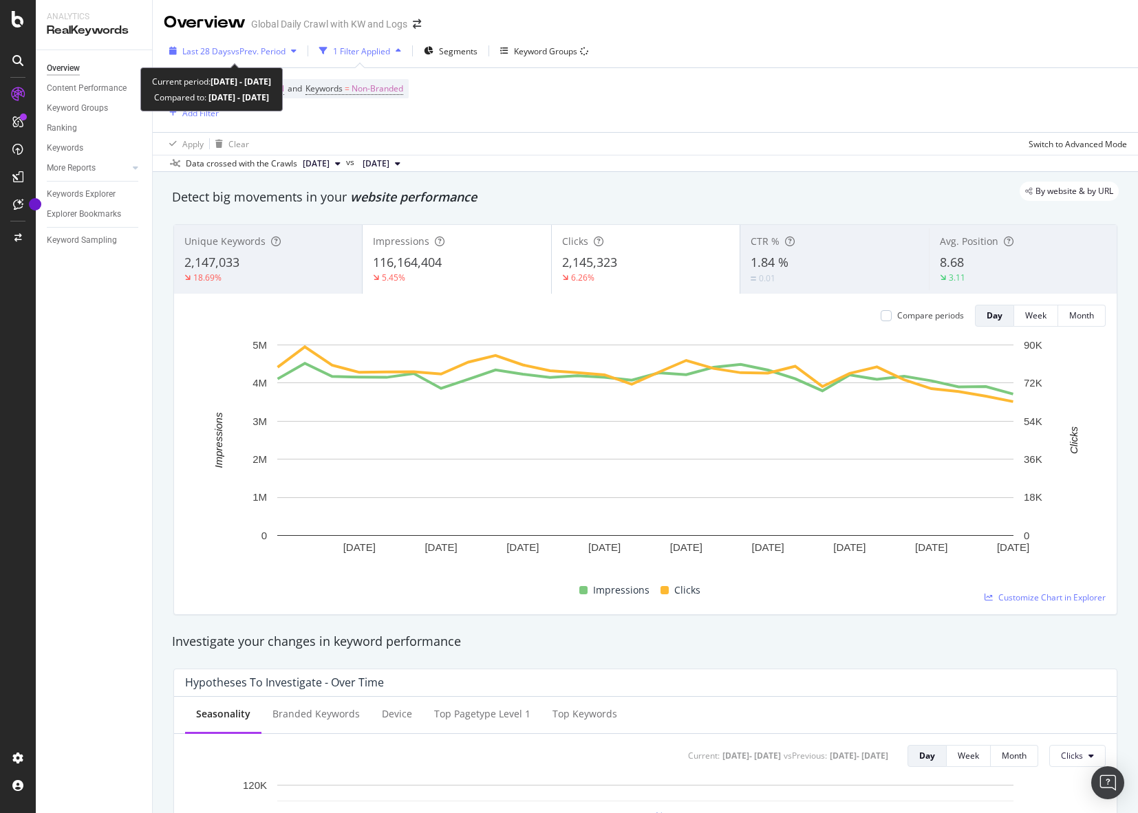
click at [258, 58] on div "Last 28 Days vs Prev. Period" at bounding box center [233, 51] width 138 height 21
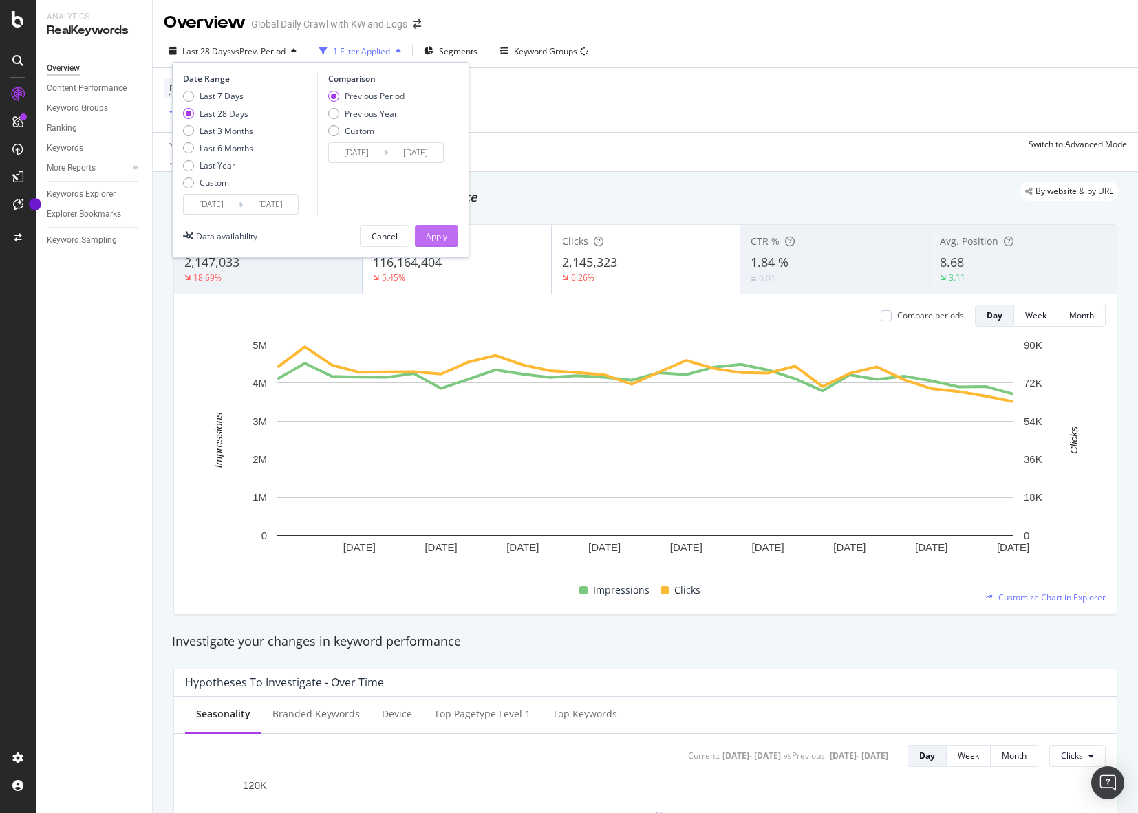
click at [444, 228] on div "Apply" at bounding box center [436, 236] width 21 height 21
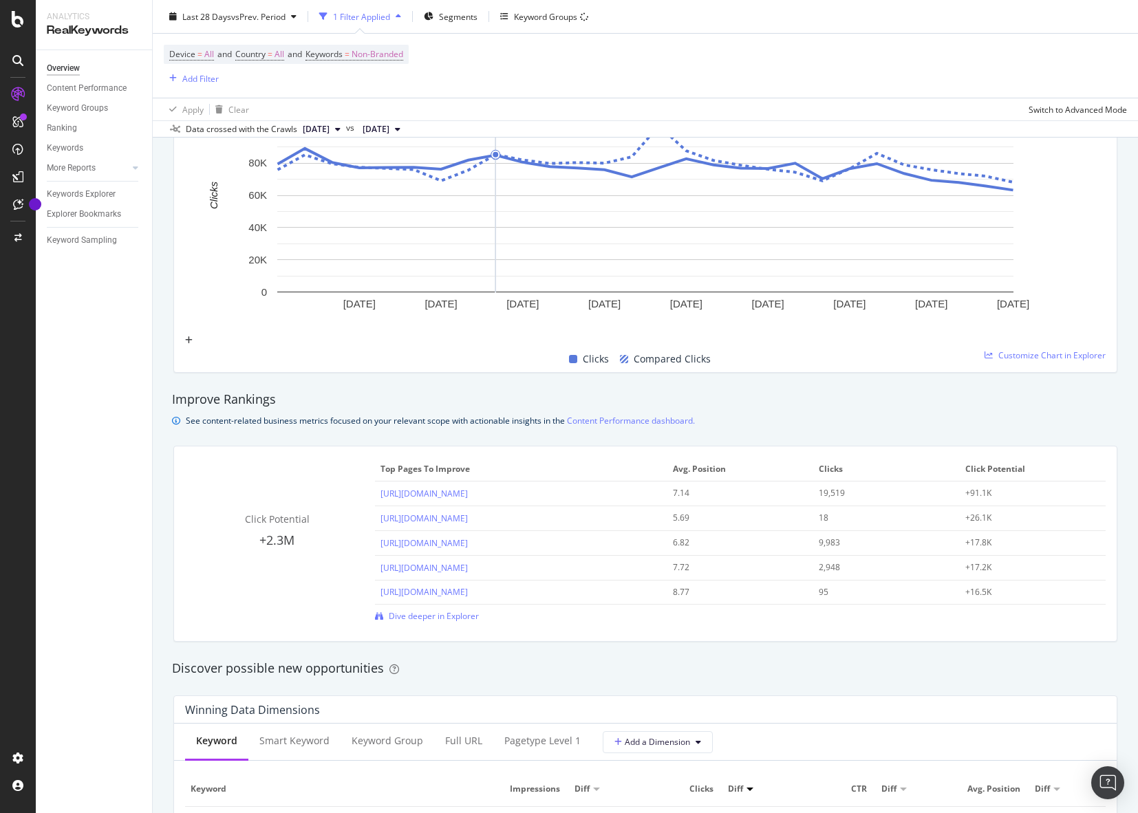
scroll to position [1075, 0]
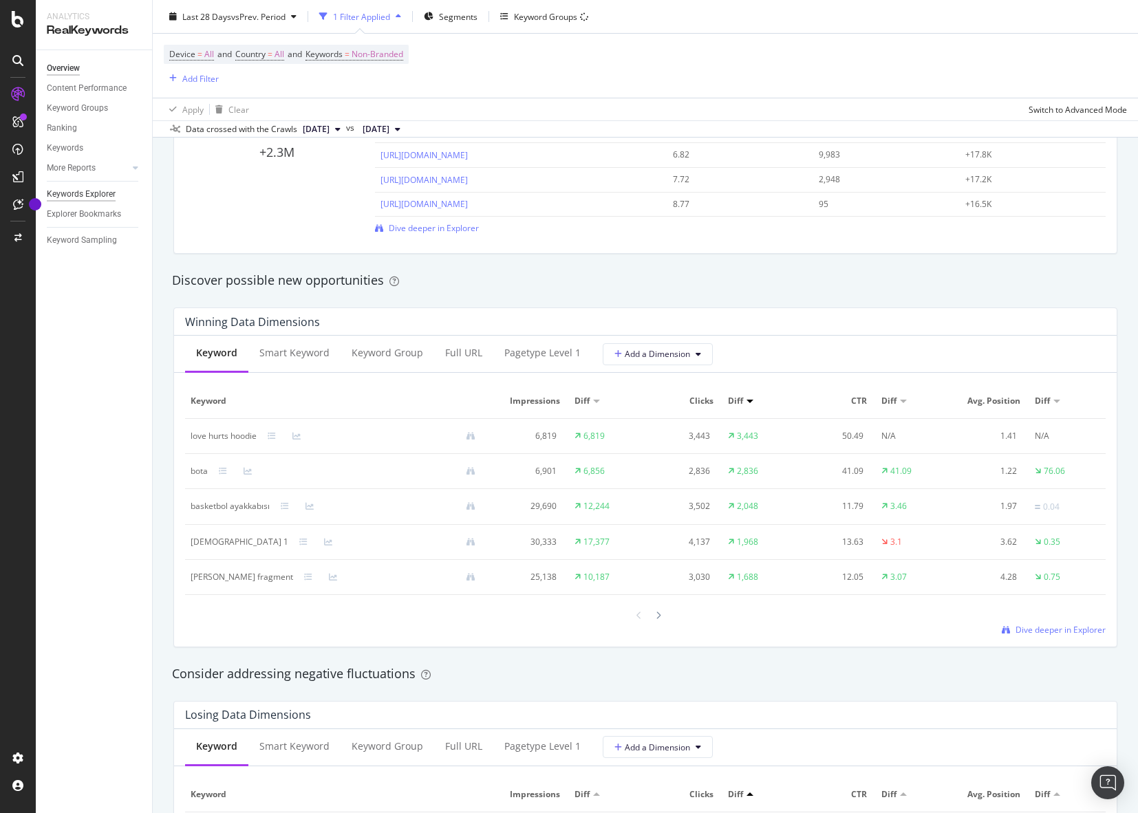
click at [96, 199] on div "Keywords Explorer" at bounding box center [81, 194] width 69 height 14
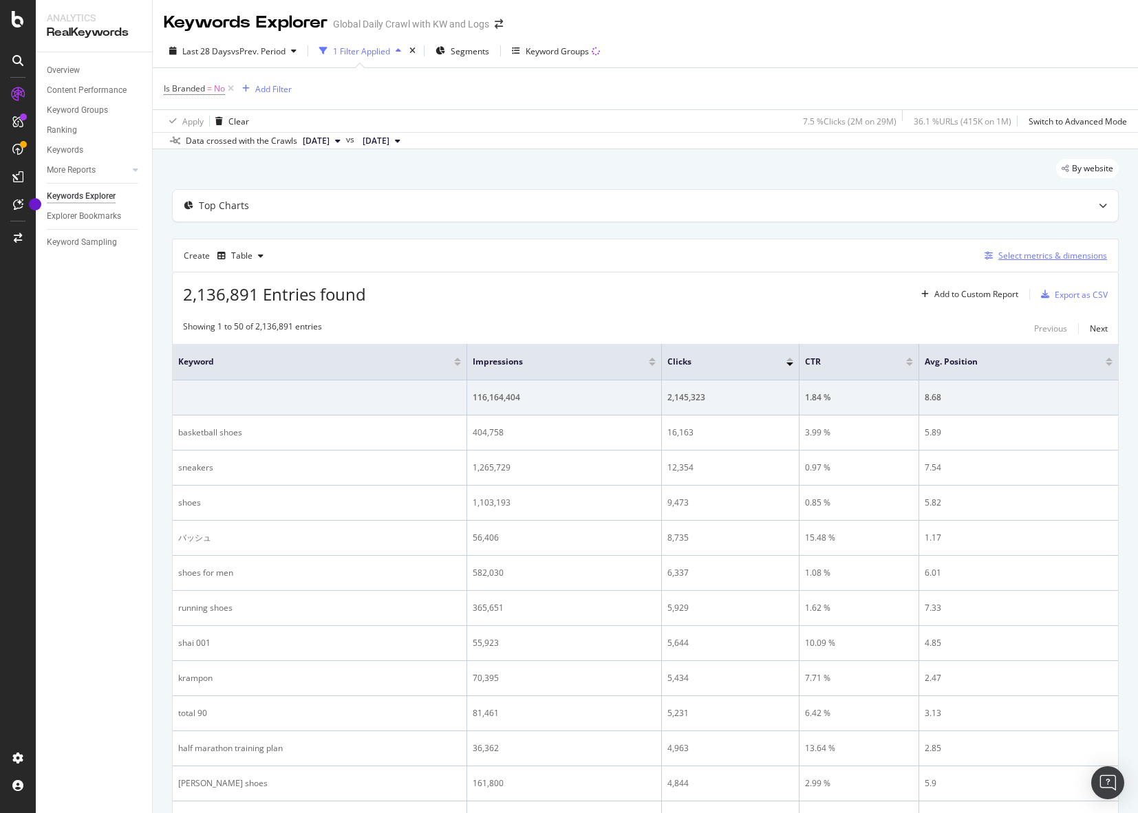
click at [1063, 259] on div "Select metrics & dimensions" at bounding box center [1052, 256] width 109 height 12
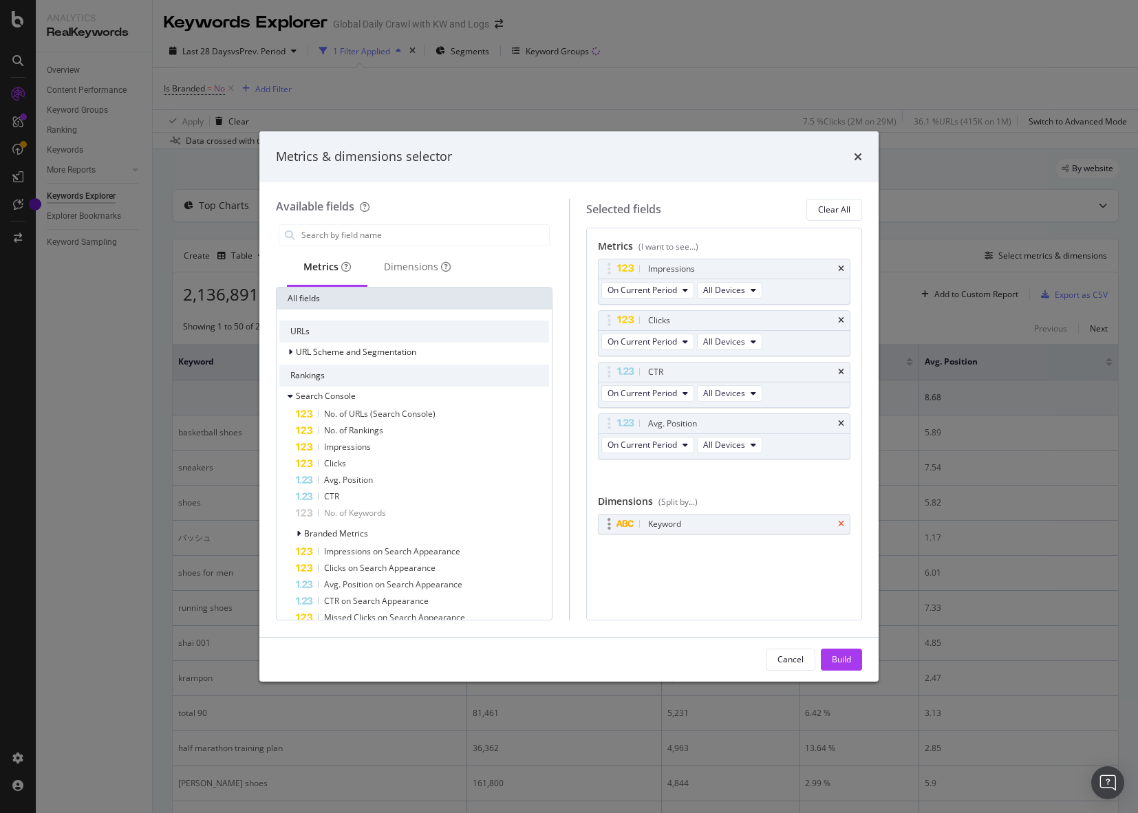
click at [841, 523] on icon "times" at bounding box center [841, 524] width 6 height 8
click at [402, 265] on div "Dimensions" at bounding box center [417, 267] width 67 height 14
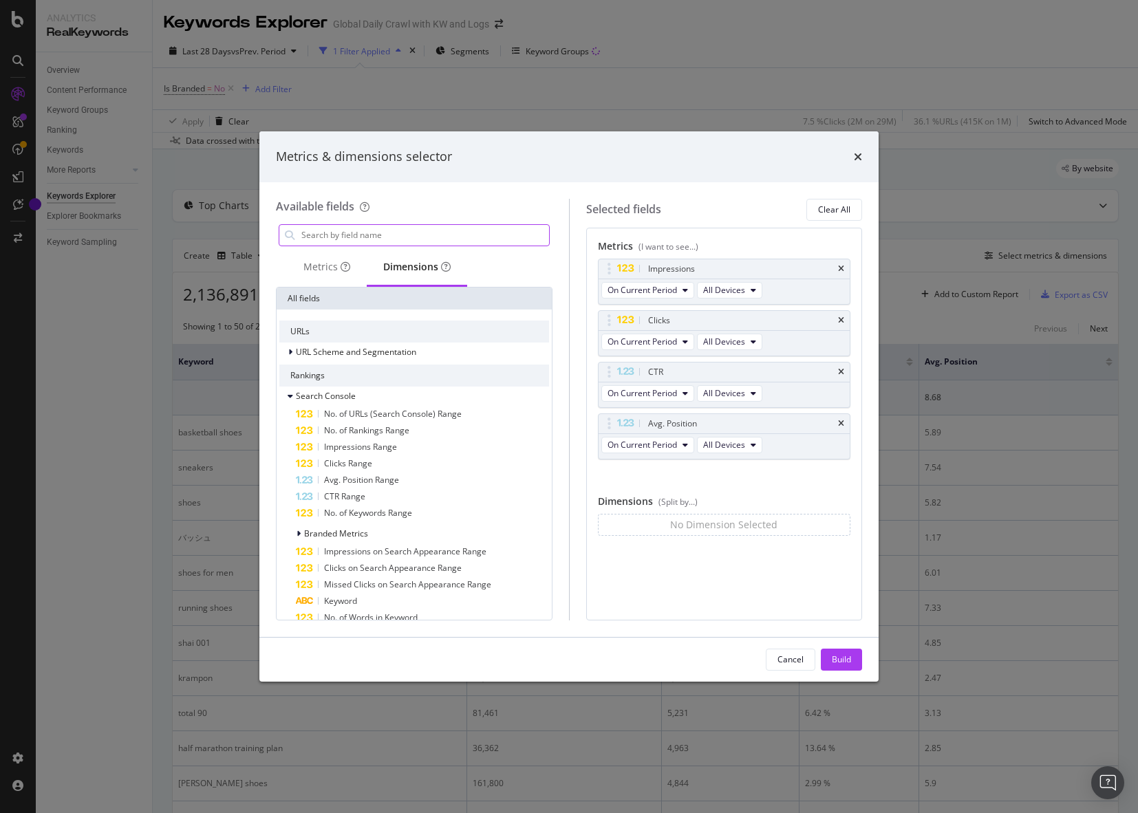
click at [334, 226] on input "modal" at bounding box center [424, 235] width 249 height 21
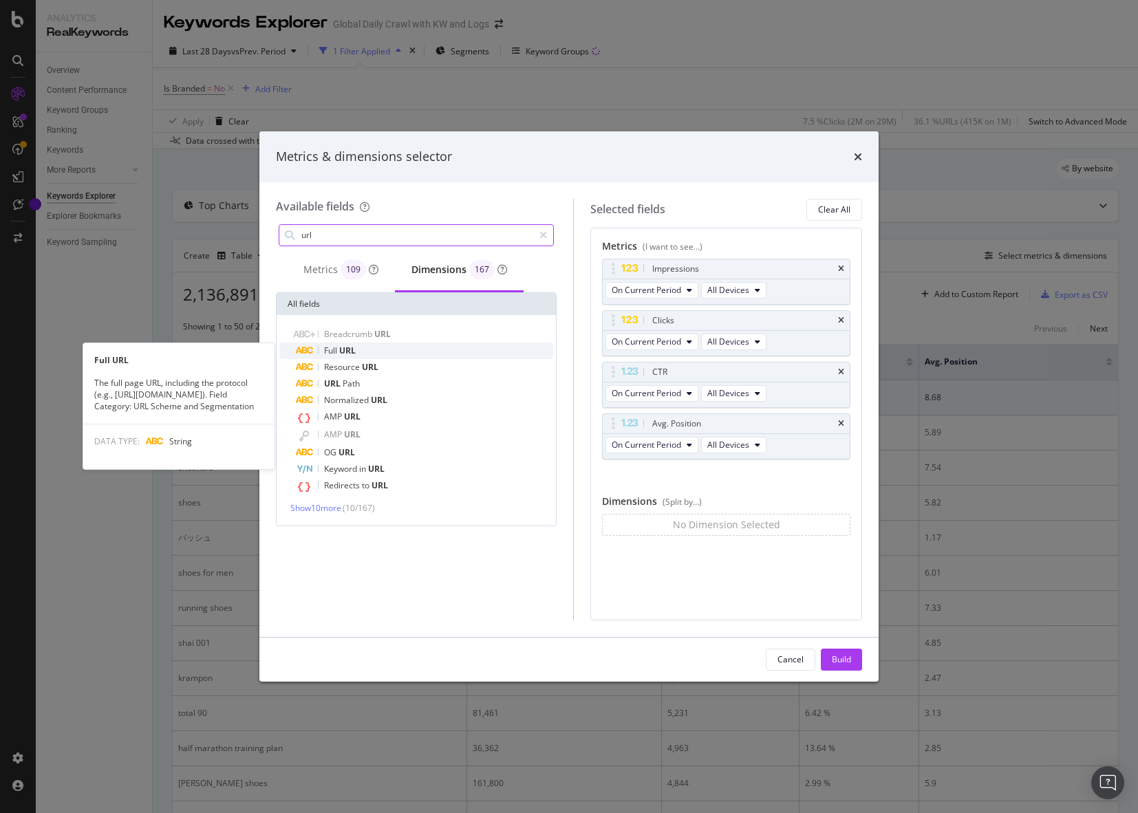
type input "url"
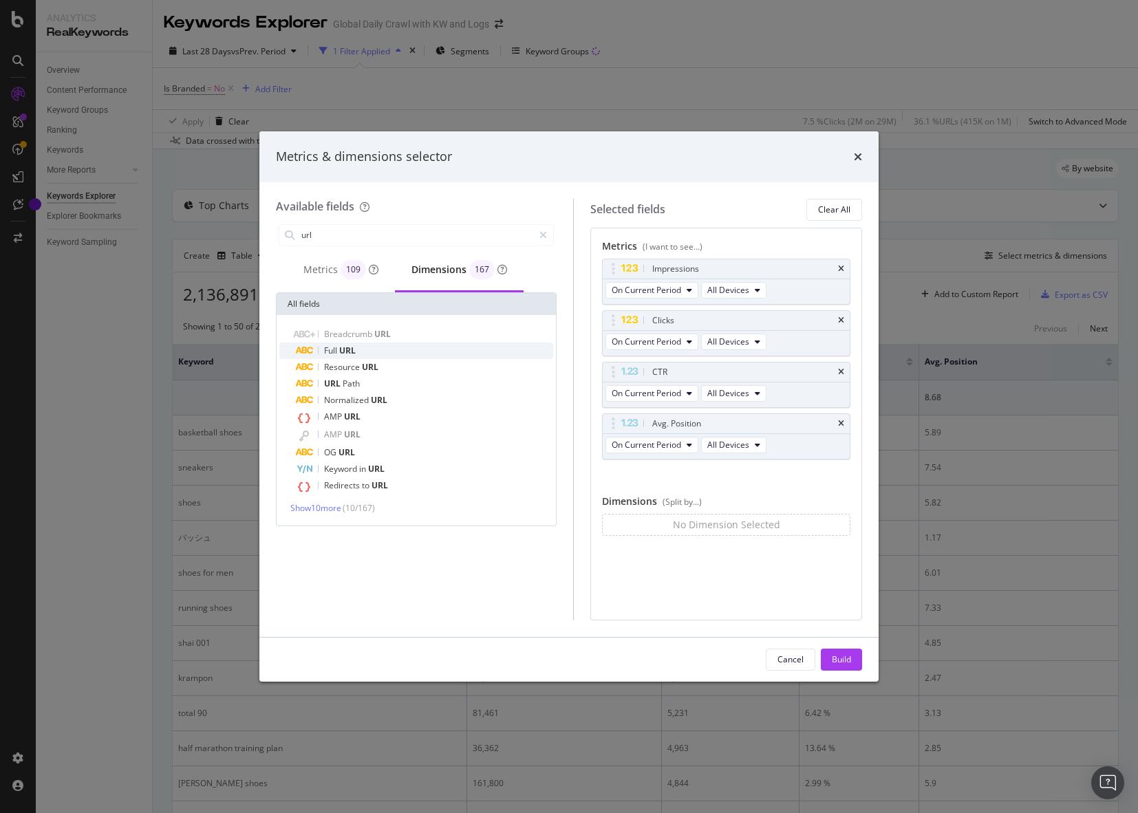
click at [352, 348] on span "URL" at bounding box center [347, 351] width 17 height 12
click at [838, 657] on div "Build" at bounding box center [841, 660] width 19 height 12
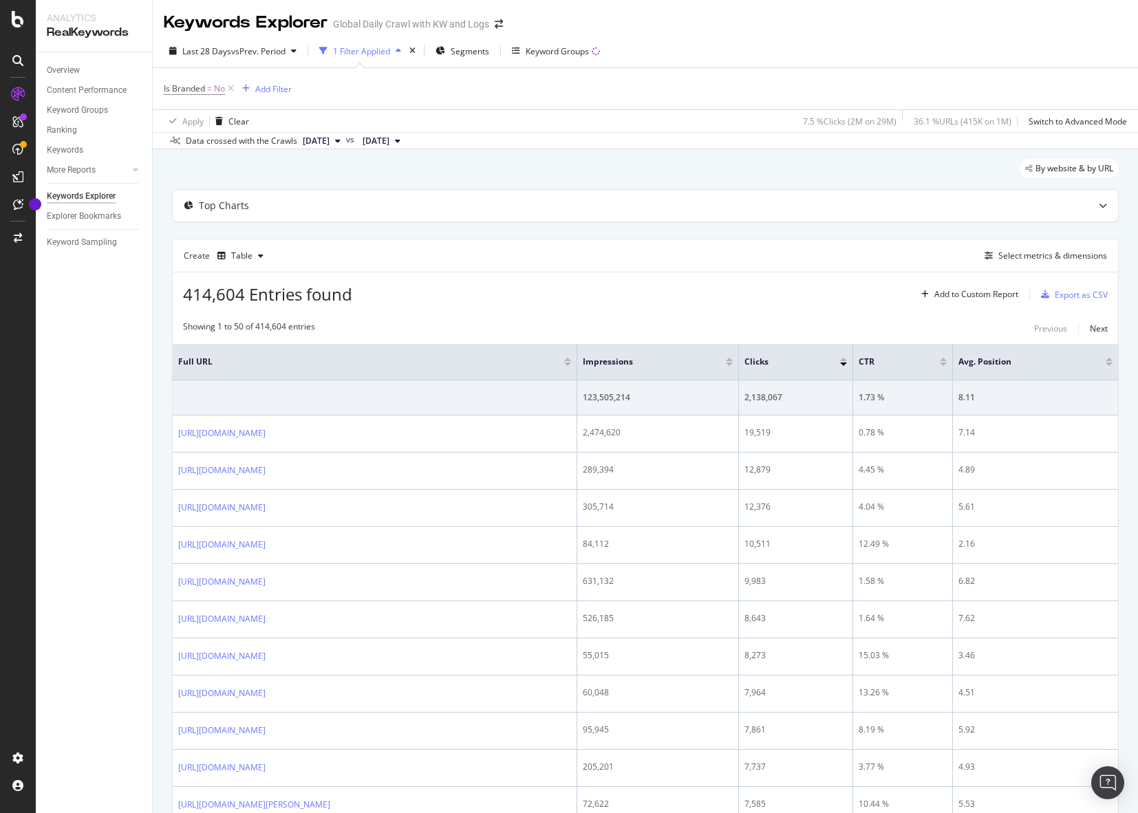
click at [826, 259] on div "Create Table Select metrics & dimensions" at bounding box center [645, 255] width 947 height 33
click at [471, 53] on span "Segments" at bounding box center [470, 51] width 39 height 12
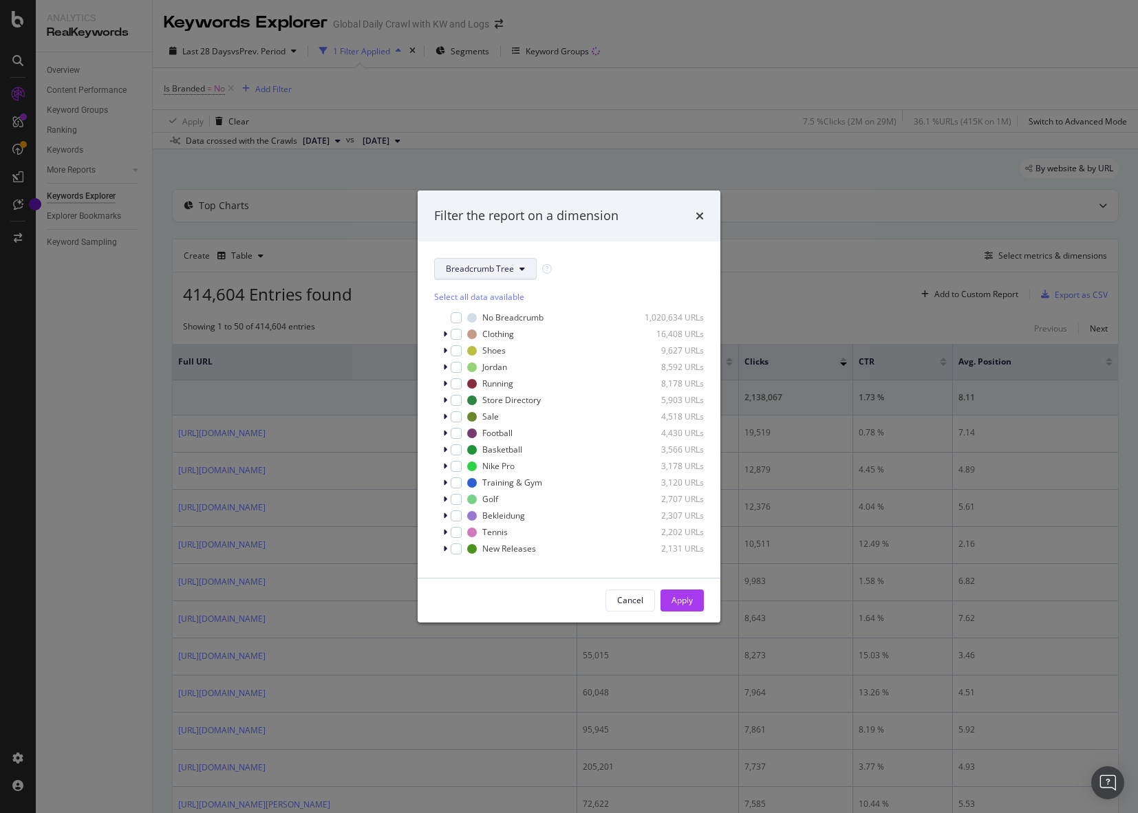
click at [472, 277] on button "Breadcrumb Tree" at bounding box center [485, 269] width 103 height 22
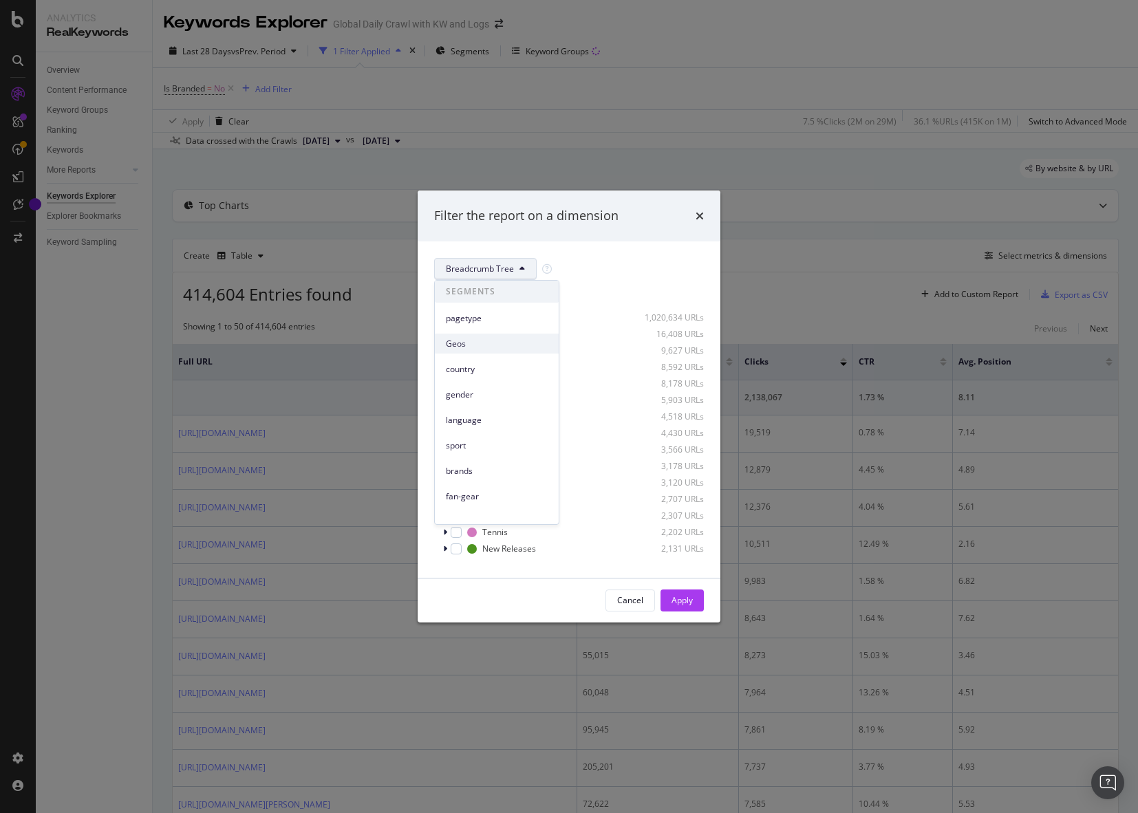
click at [489, 339] on span "Geos" at bounding box center [497, 344] width 102 height 12
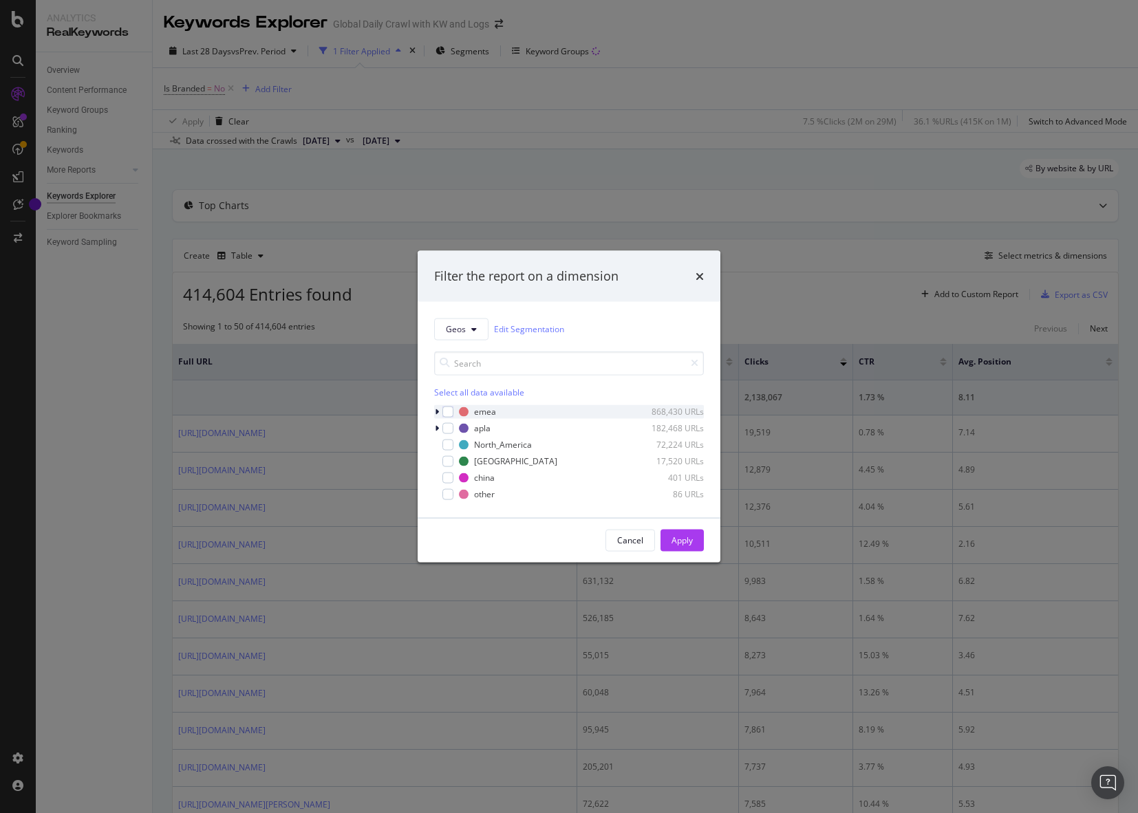
click at [436, 406] on div "modal" at bounding box center [438, 412] width 8 height 14
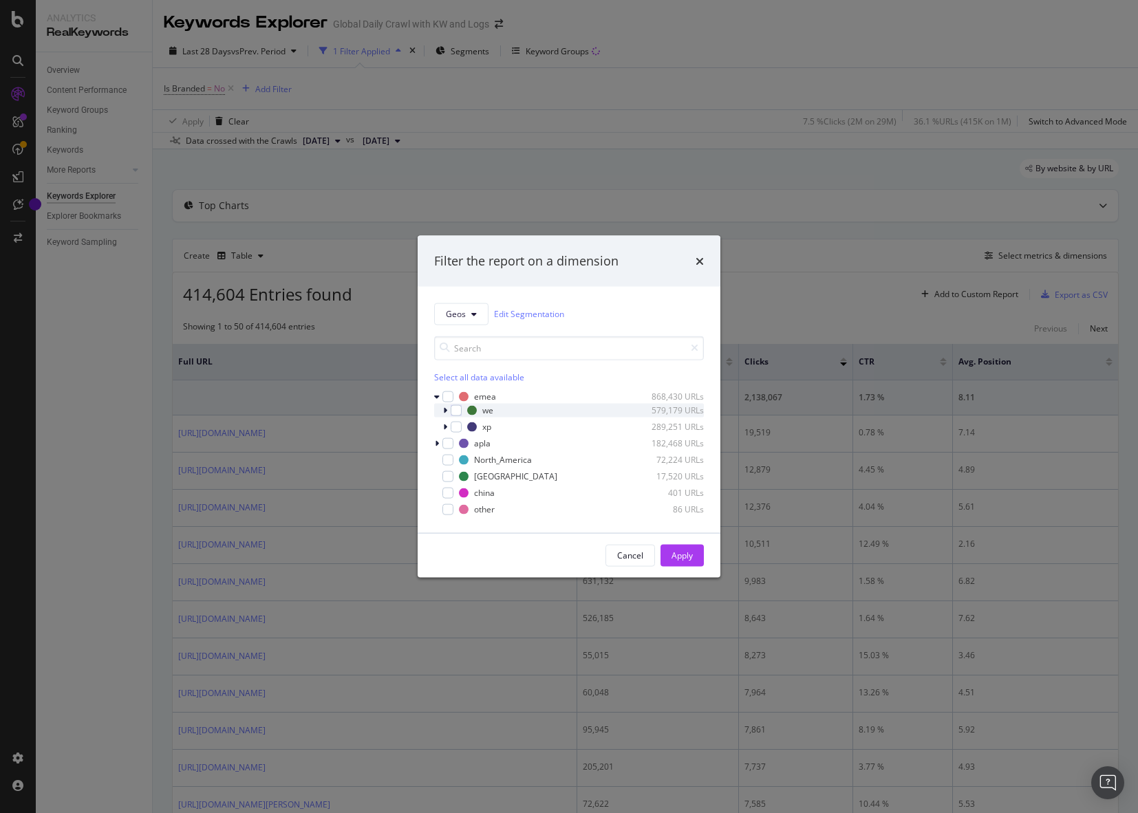
click at [443, 413] on icon "modal" at bounding box center [445, 410] width 4 height 8
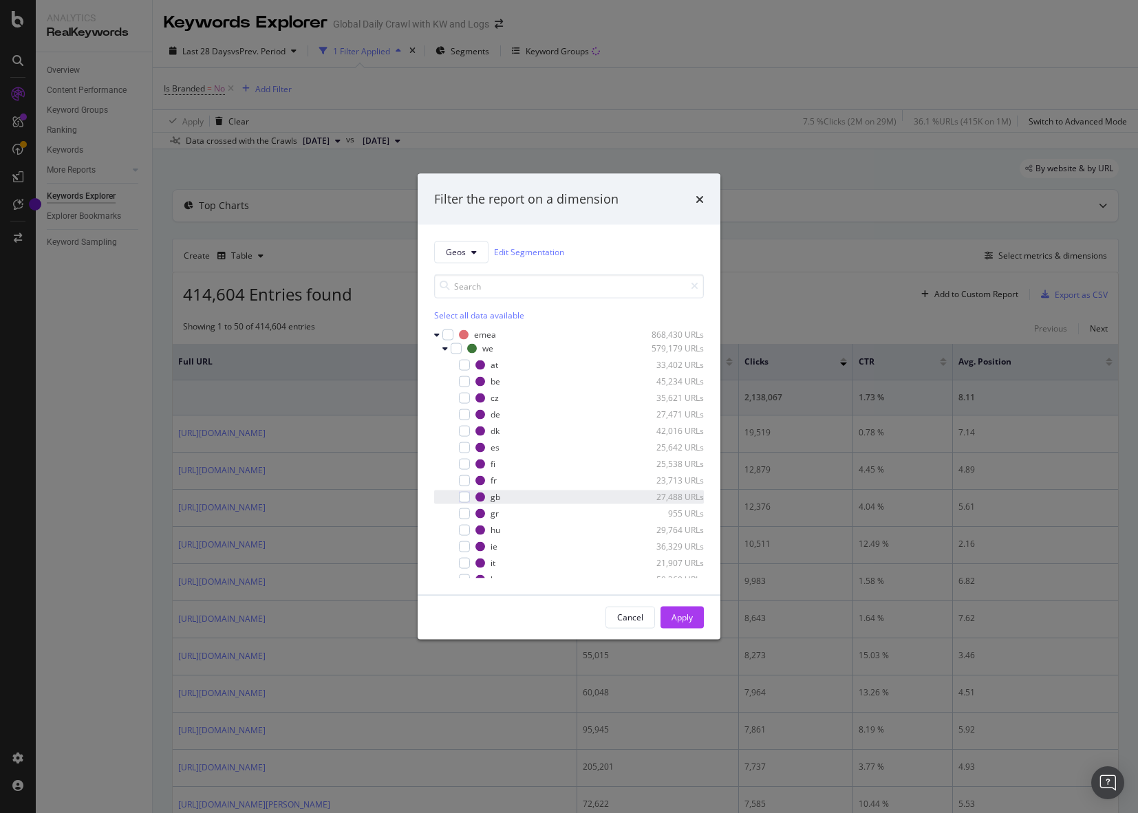
click at [456, 499] on div "modal" at bounding box center [455, 497] width 8 height 14
click at [696, 621] on button "Apply" at bounding box center [681, 617] width 43 height 22
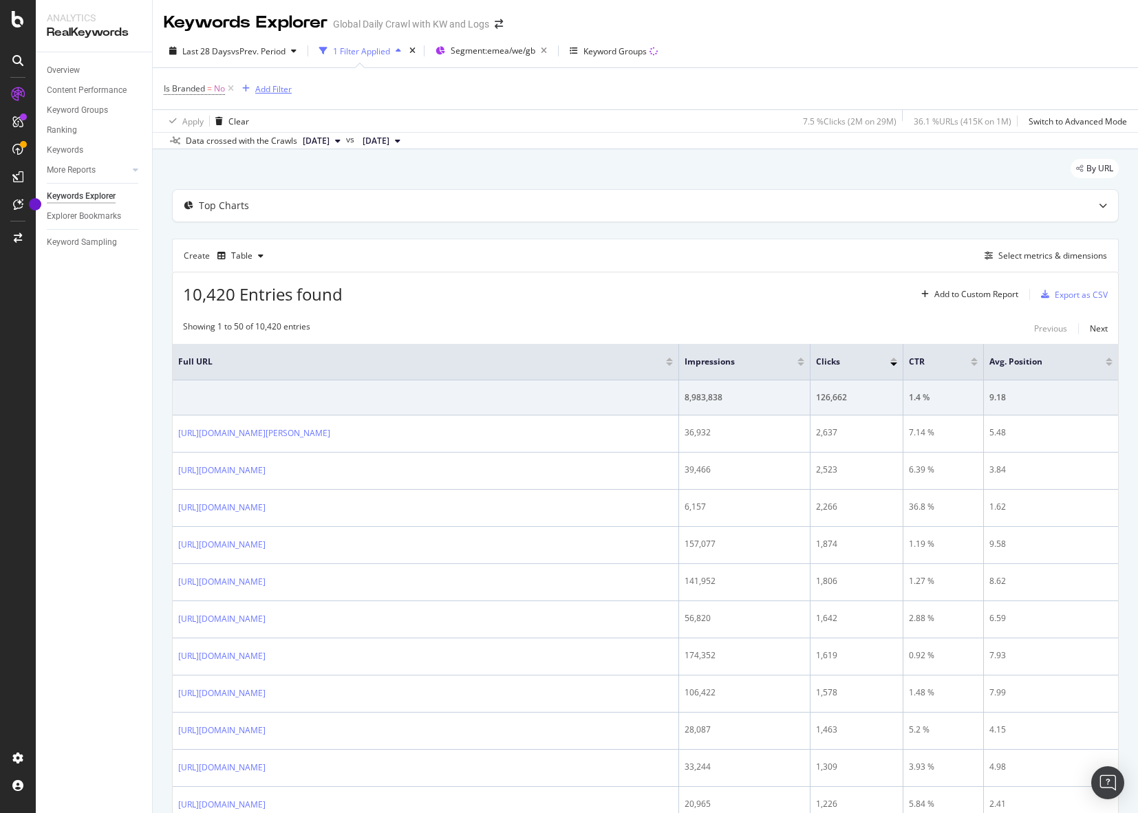
click at [279, 87] on div "Add Filter" at bounding box center [273, 89] width 36 height 12
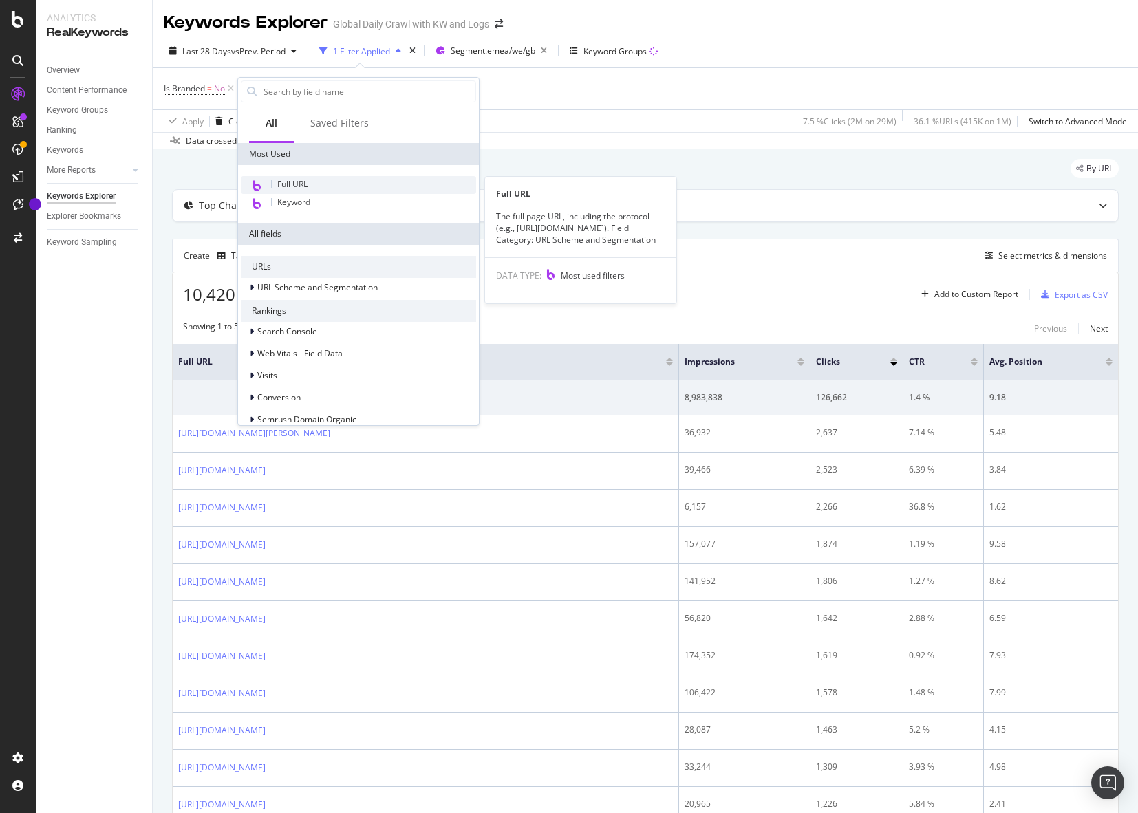
click at [352, 182] on div "Full URL" at bounding box center [358, 185] width 235 height 18
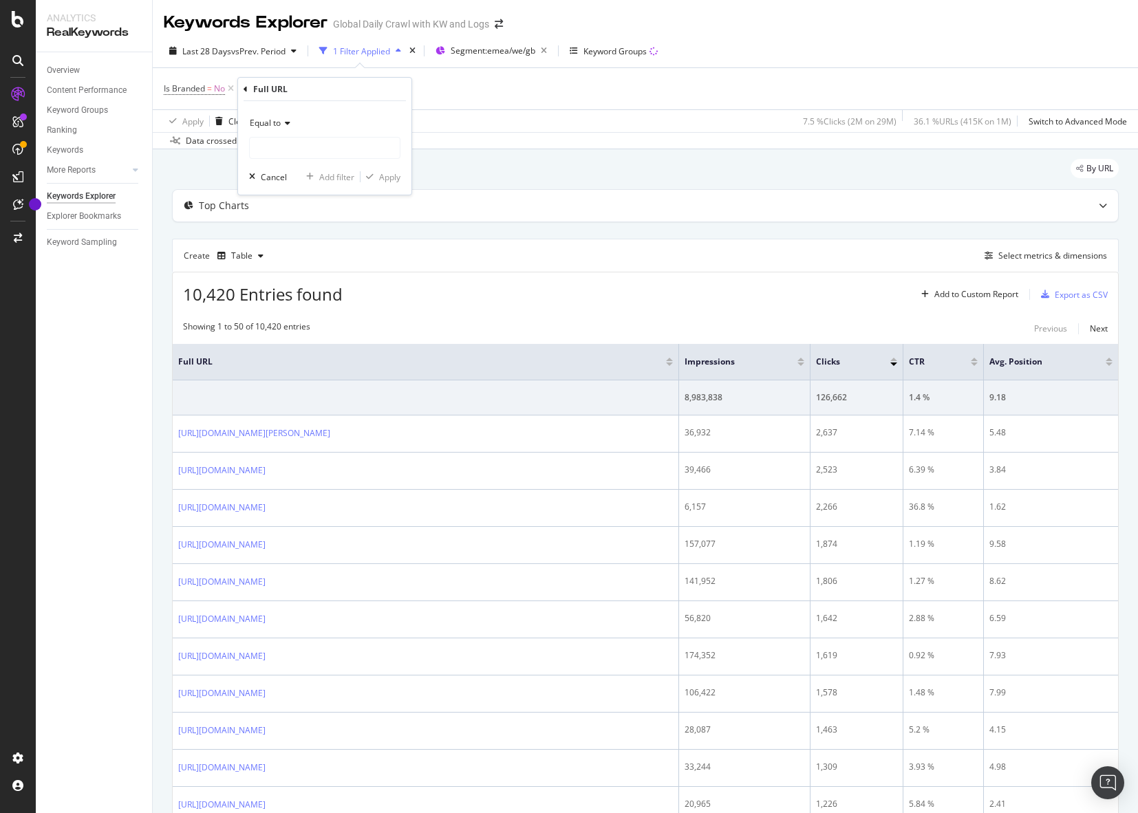
click at [297, 123] on div "Equal to" at bounding box center [324, 123] width 151 height 22
click at [343, 264] on div "Contains" at bounding box center [325, 259] width 147 height 18
click at [318, 138] on input "text" at bounding box center [325, 148] width 150 height 22
type input "/w/"
click at [388, 173] on div "Apply" at bounding box center [389, 177] width 21 height 12
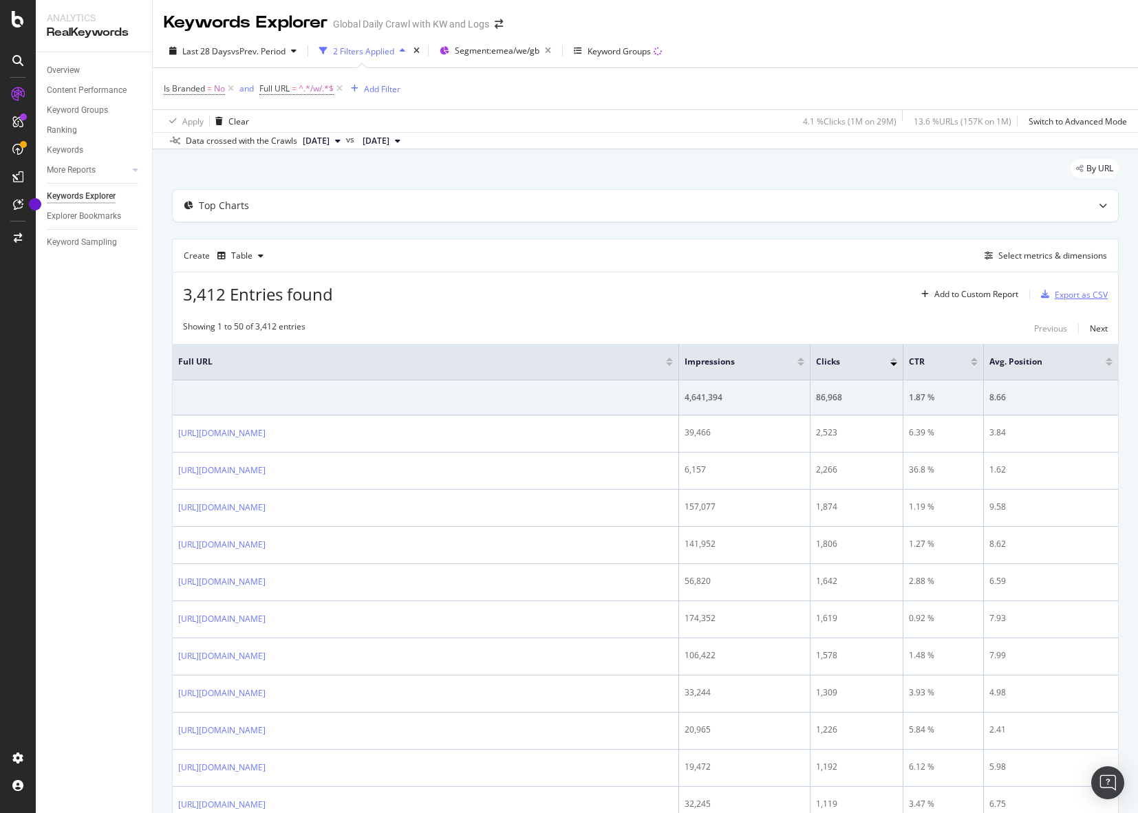
click at [1056, 298] on div "Export as CSV" at bounding box center [1081, 295] width 53 height 12
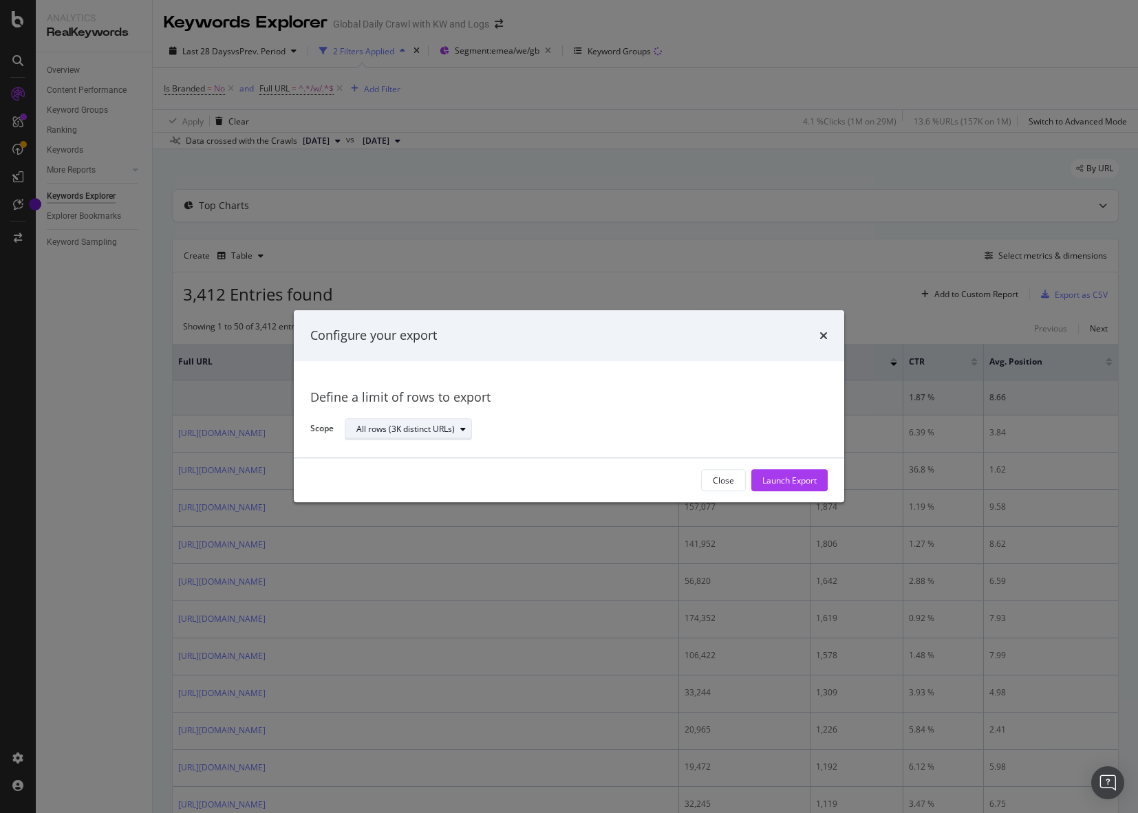
click at [441, 425] on div "All rows (3K distinct URLs)" at bounding box center [405, 429] width 98 height 8
click at [447, 466] on div "Define a limit" at bounding box center [415, 474] width 129 height 17
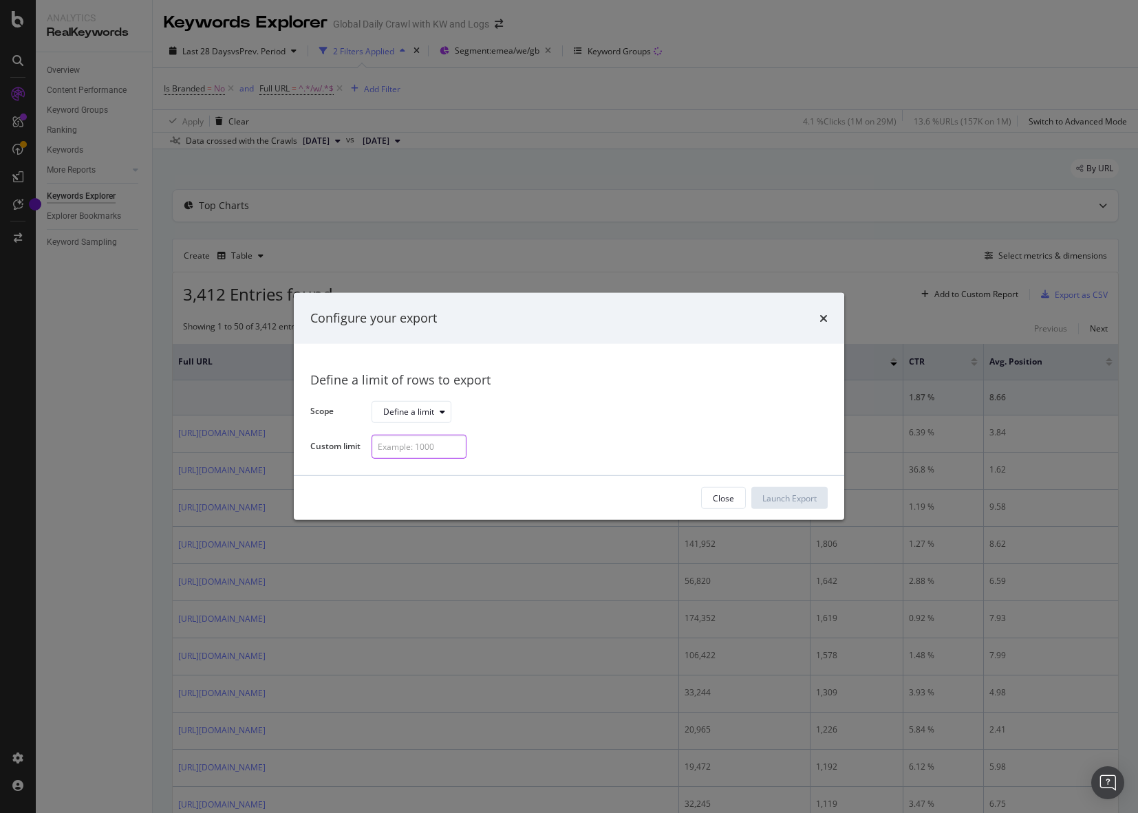
click at [441, 439] on input "modal" at bounding box center [419, 447] width 95 height 24
type input "500"
click at [799, 500] on div "Launch Export" at bounding box center [789, 499] width 54 height 12
